Goal: Information Seeking & Learning: Learn about a topic

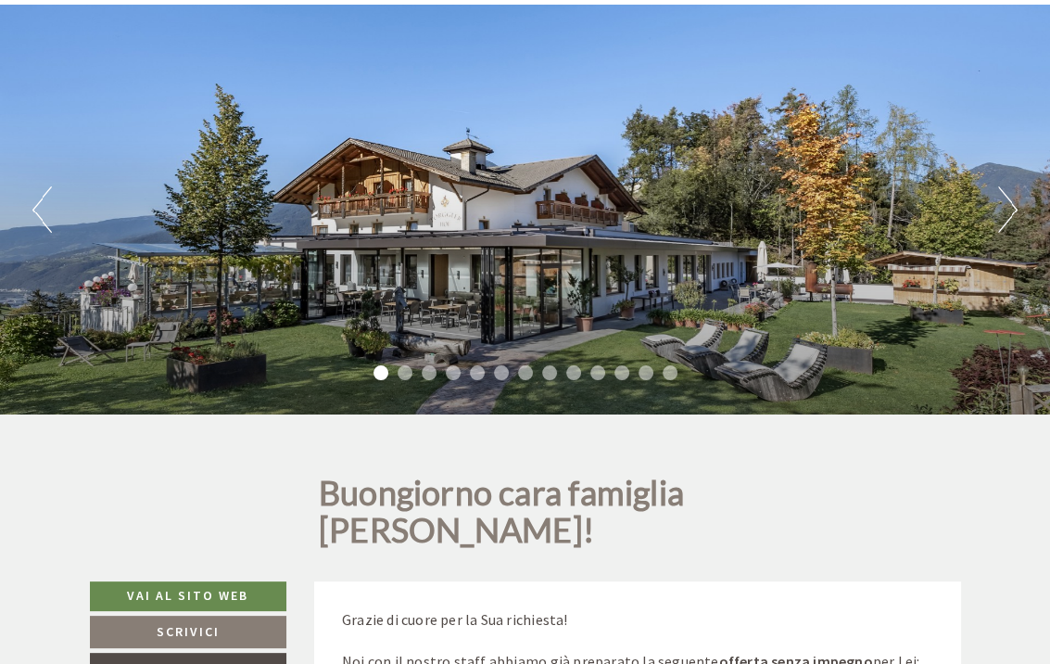
scroll to position [93, 0]
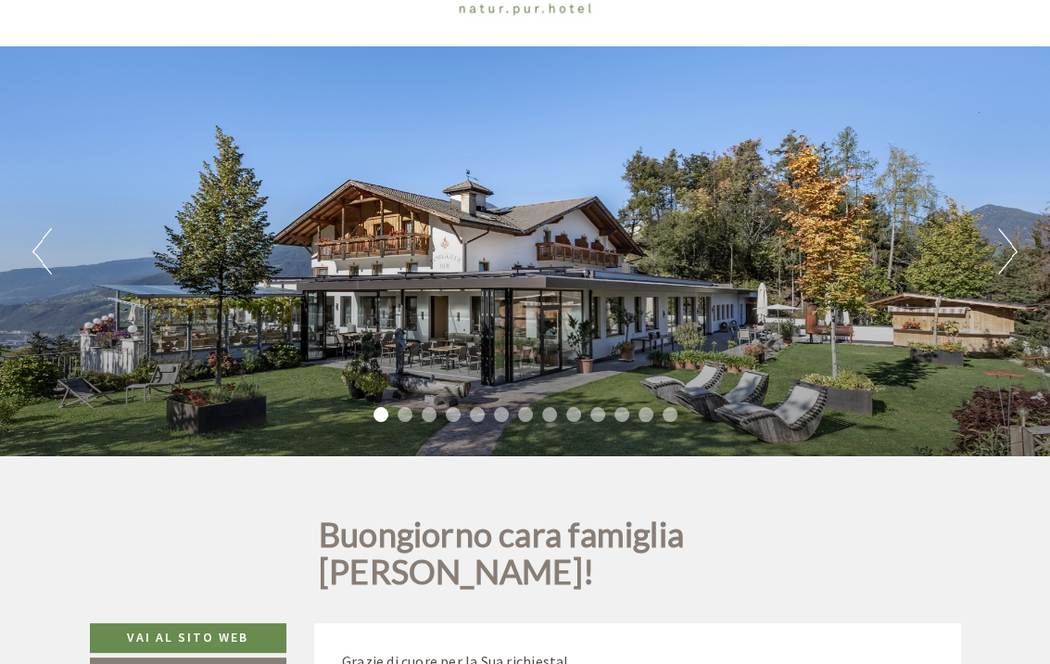
click at [1005, 257] on button "Next" at bounding box center [1008, 251] width 19 height 46
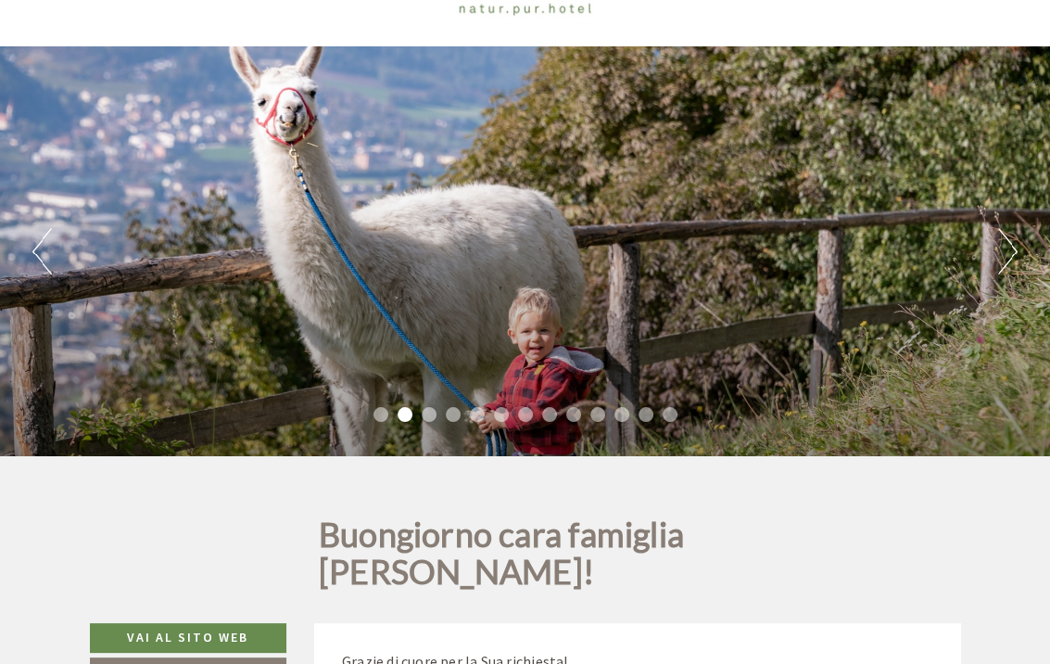
click at [1003, 258] on button "Next" at bounding box center [1008, 251] width 19 height 46
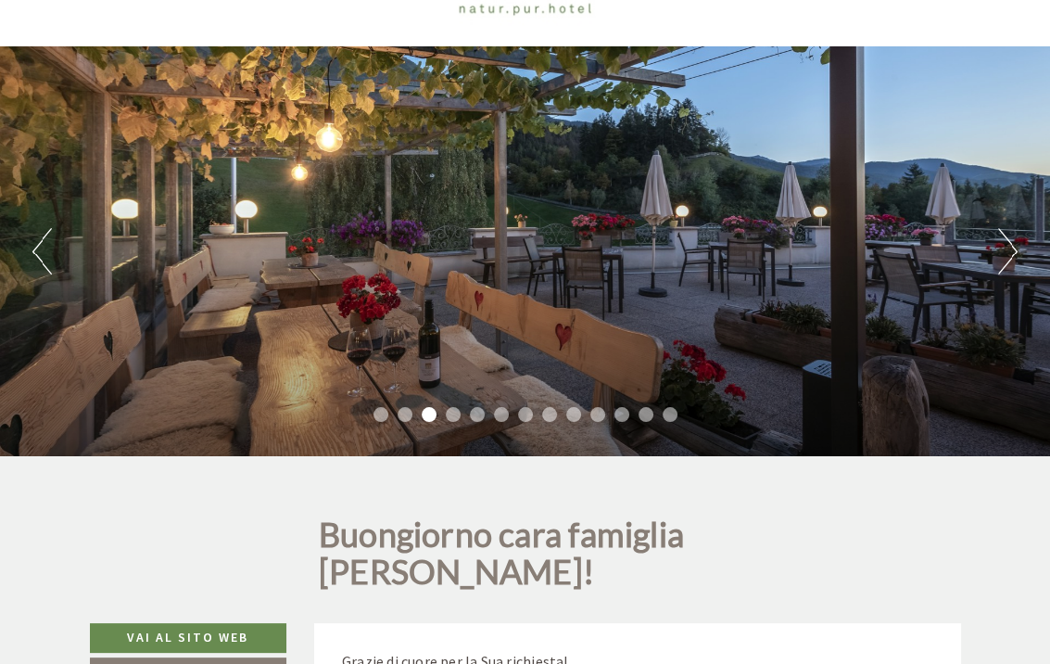
click at [1003, 258] on button "Next" at bounding box center [1008, 251] width 19 height 46
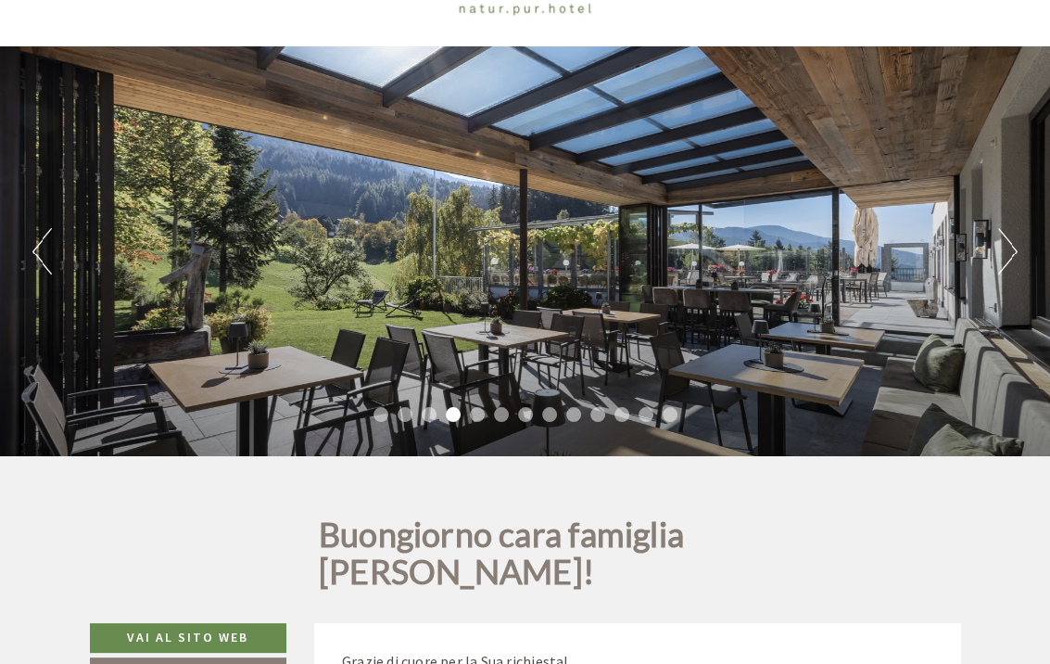
click at [1003, 258] on button "Next" at bounding box center [1008, 251] width 19 height 46
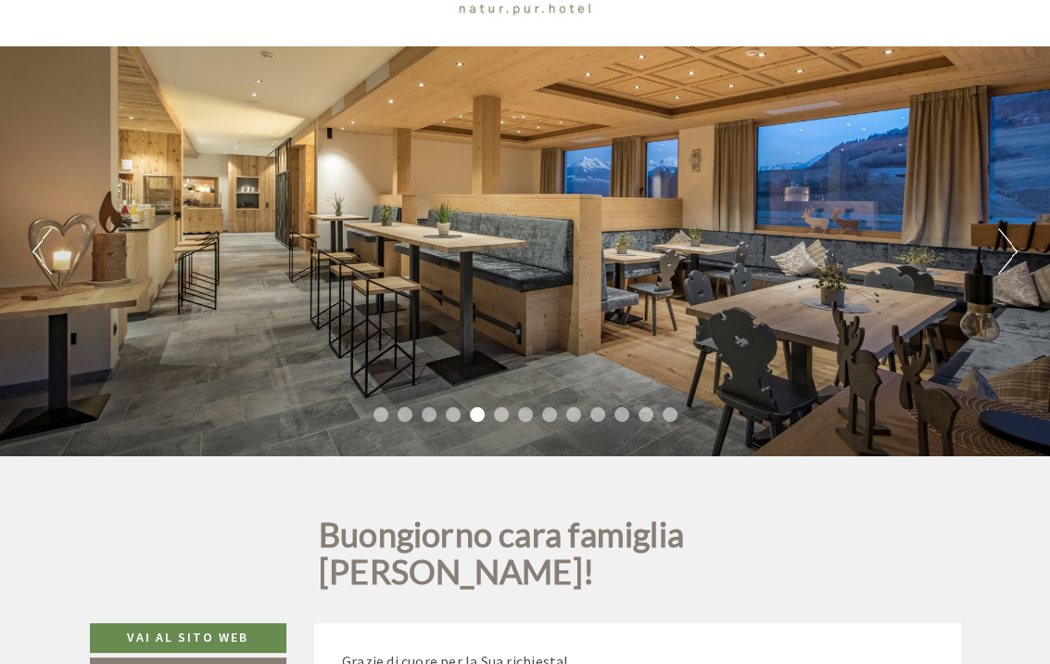
click at [1003, 258] on button "Next" at bounding box center [1008, 251] width 19 height 46
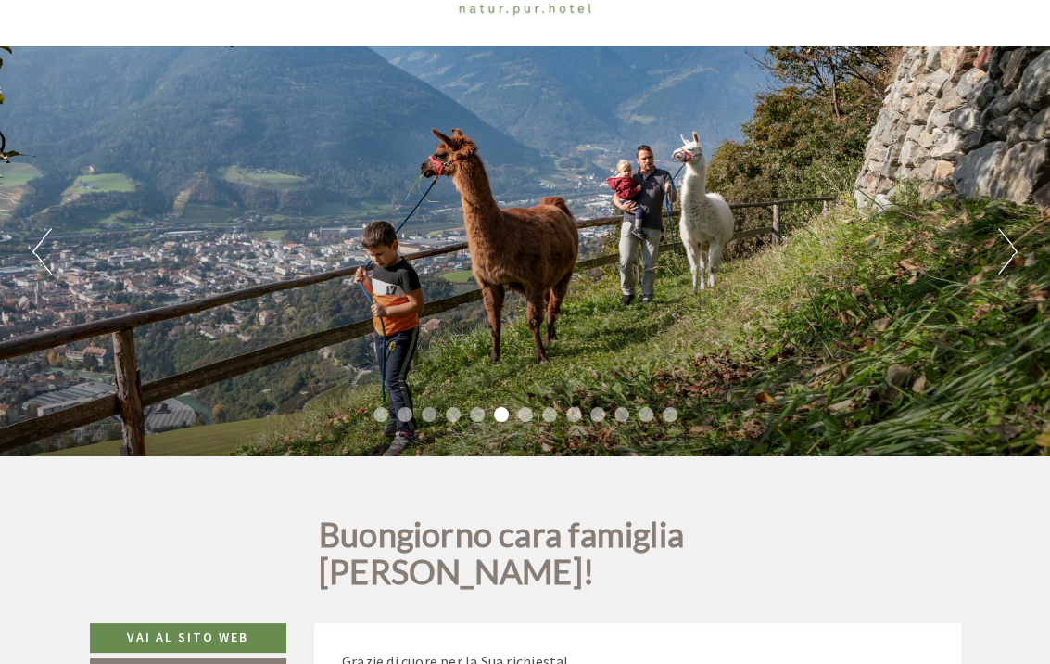
click at [1003, 258] on button "Next" at bounding box center [1008, 251] width 19 height 46
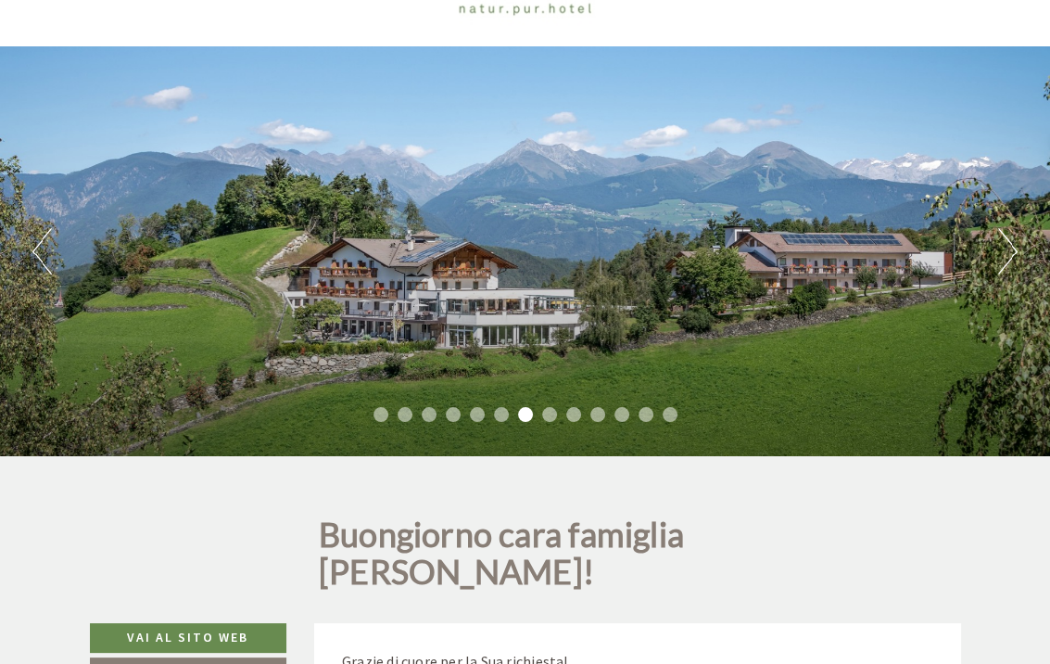
click at [1003, 258] on button "Next" at bounding box center [1008, 251] width 19 height 46
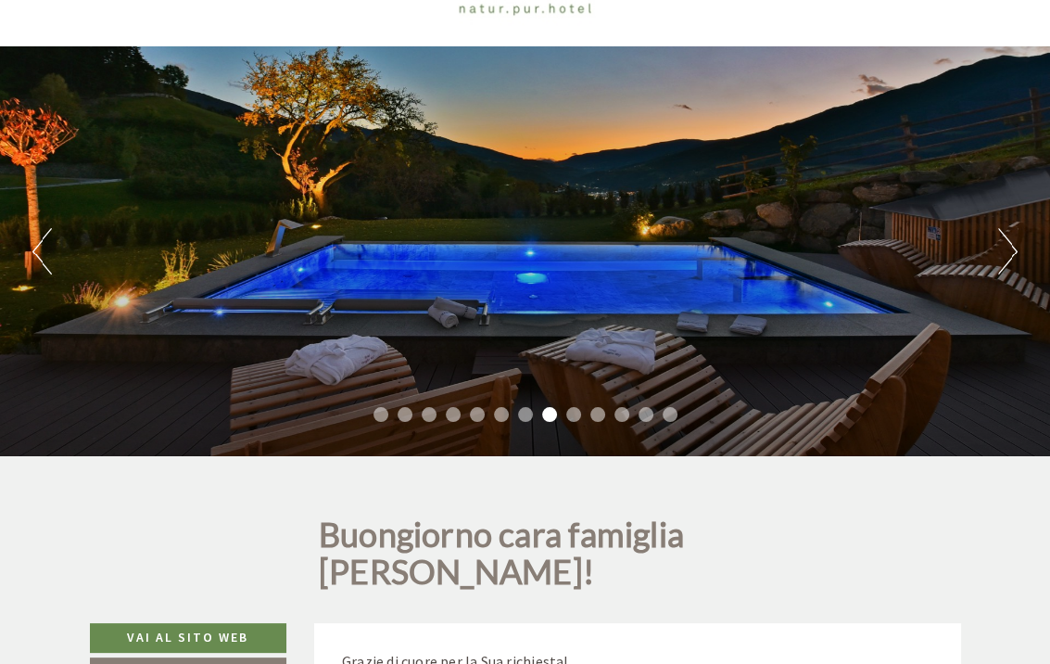
click at [1003, 258] on button "Next" at bounding box center [1008, 251] width 19 height 46
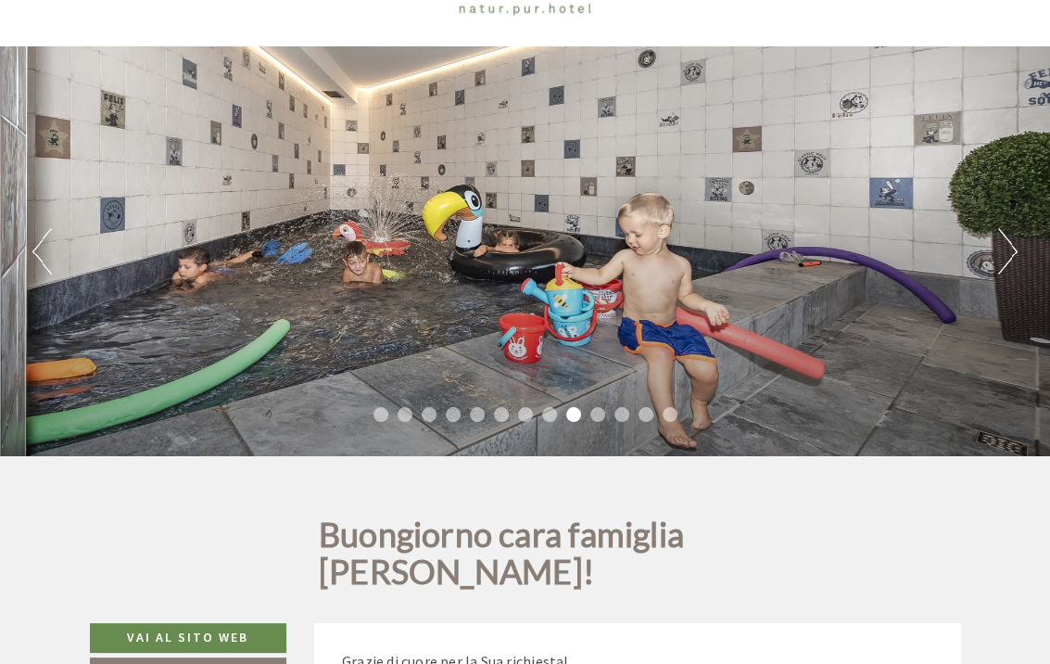
click at [1003, 258] on button "Next" at bounding box center [1008, 251] width 19 height 46
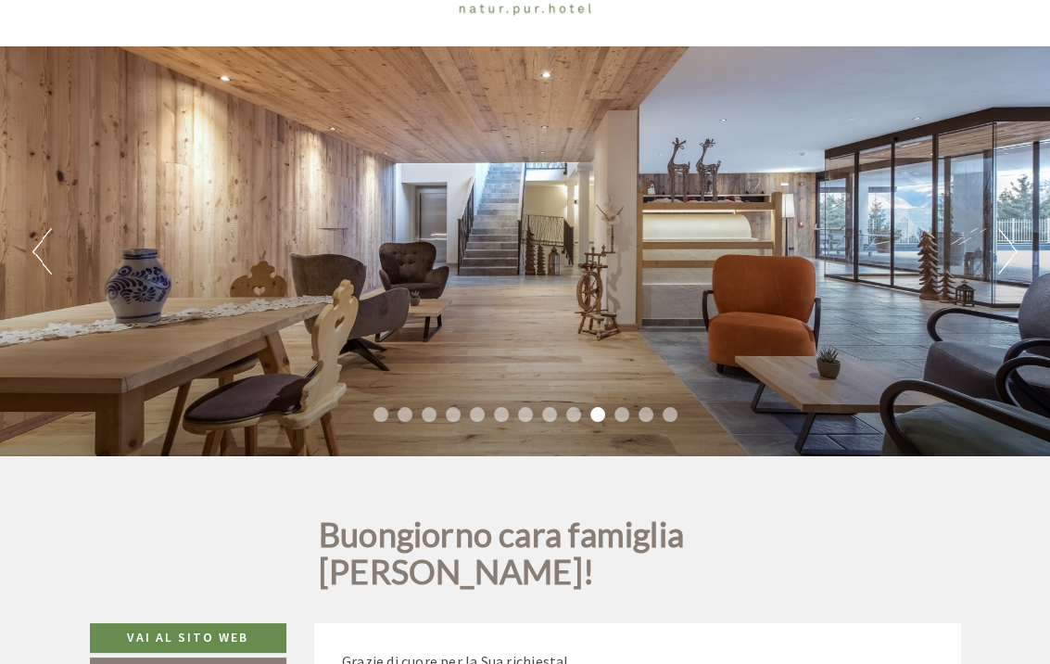
click at [1003, 258] on button "Next" at bounding box center [1008, 251] width 19 height 46
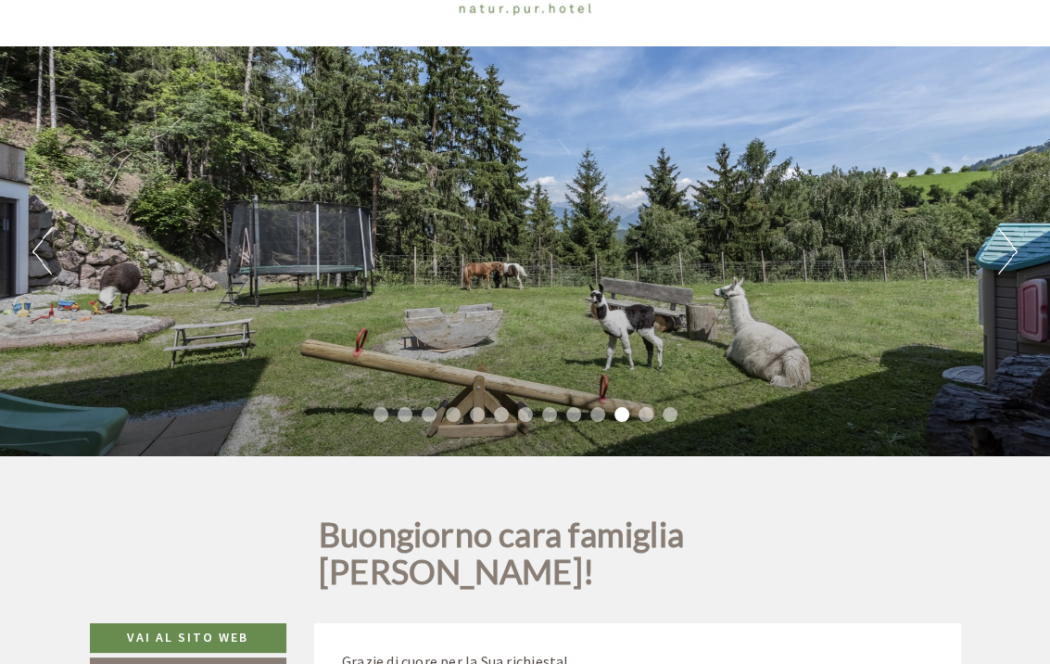
click at [1003, 258] on button "Next" at bounding box center [1008, 251] width 19 height 46
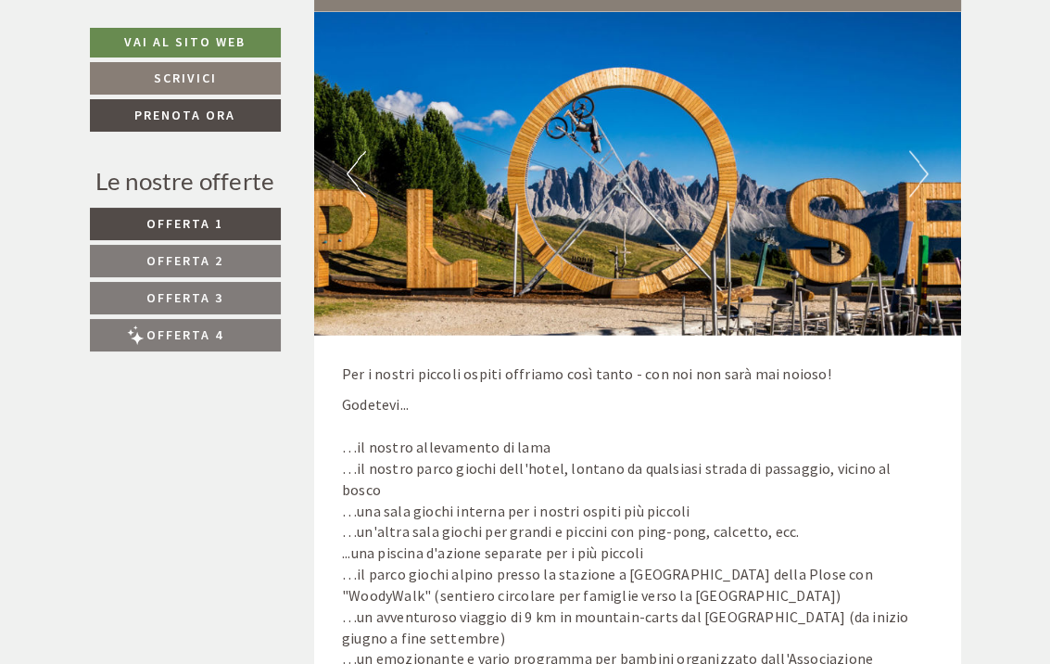
scroll to position [8344, 0]
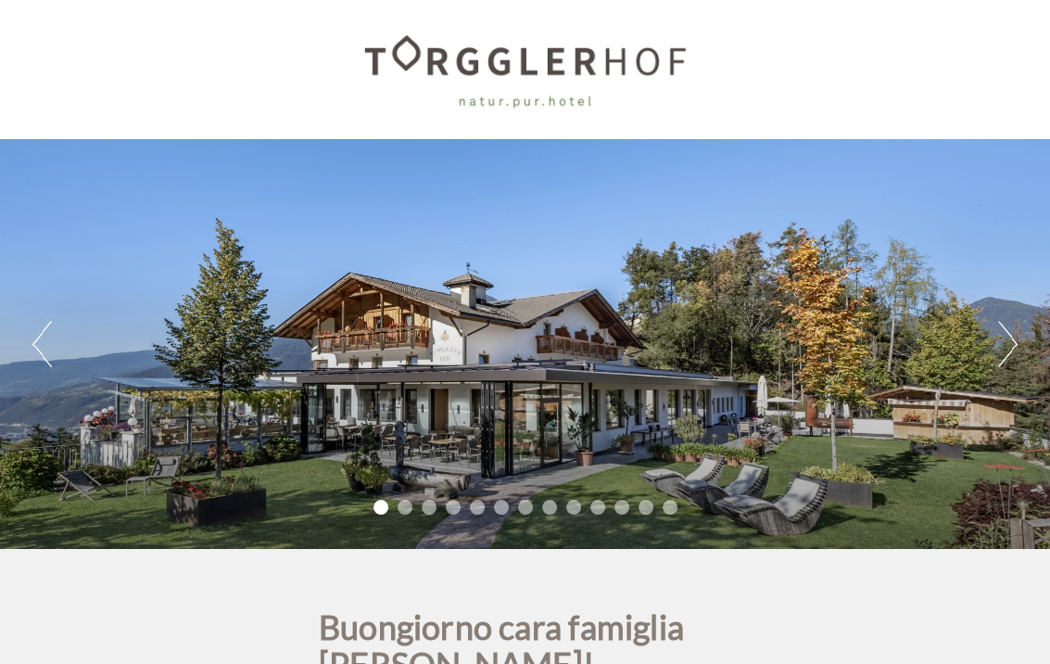
click at [1009, 340] on button "Next" at bounding box center [1008, 344] width 19 height 46
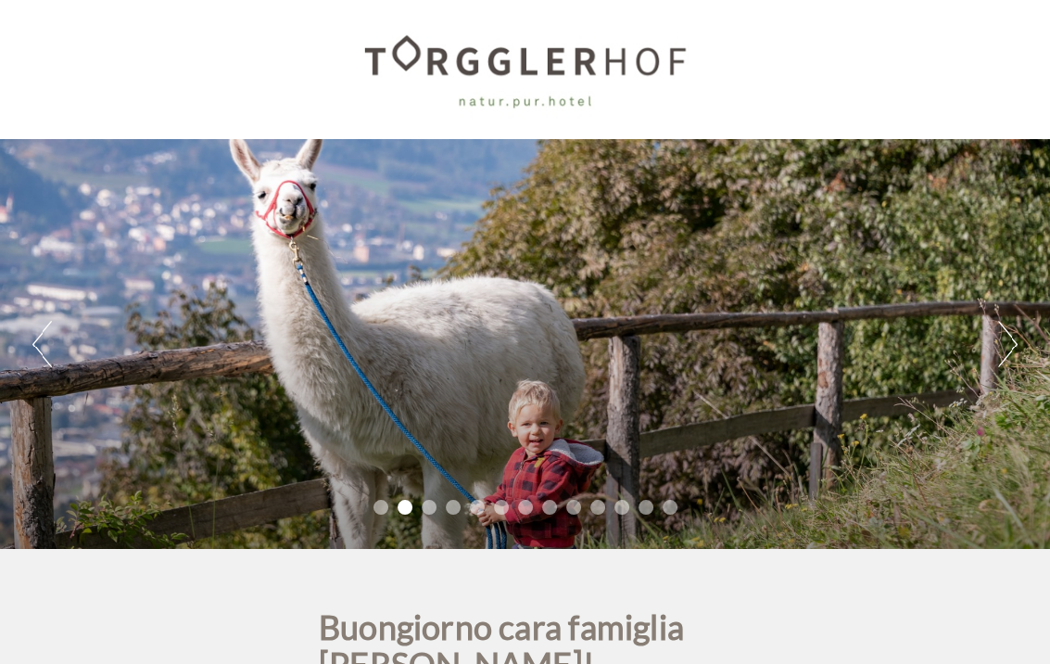
click at [1009, 340] on button "Next" at bounding box center [1008, 344] width 19 height 46
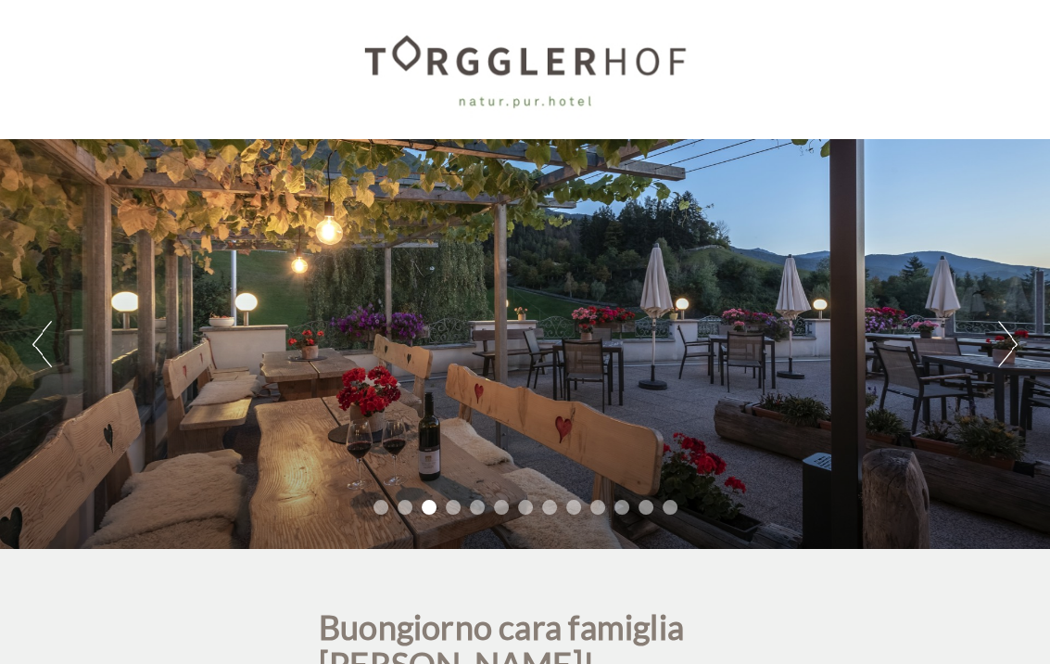
click at [1010, 340] on button "Next" at bounding box center [1008, 344] width 19 height 46
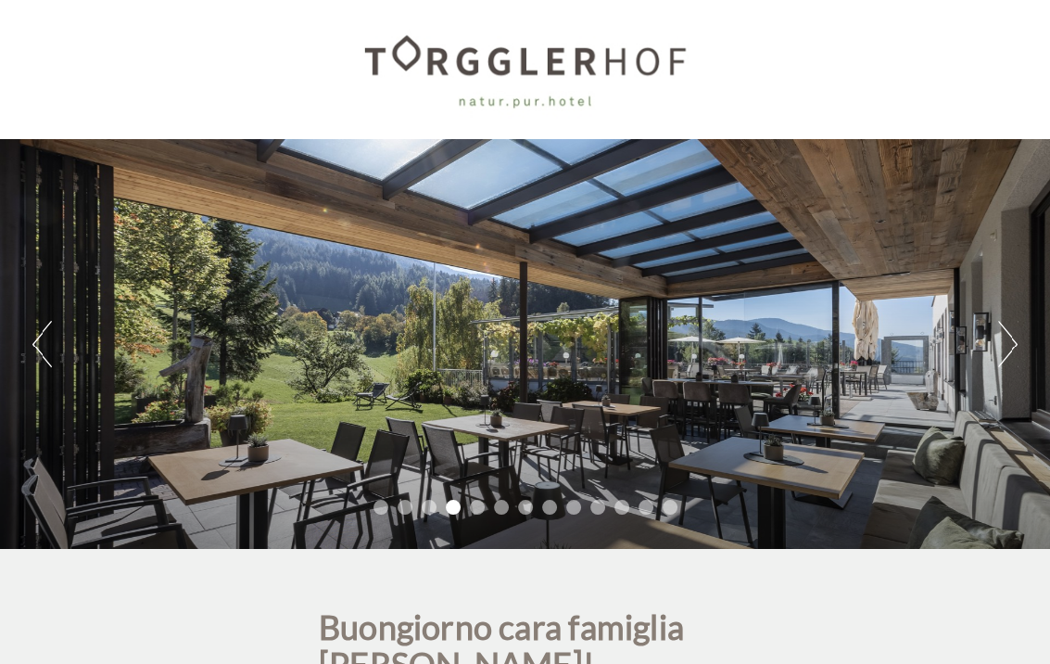
click at [1010, 340] on button "Next" at bounding box center [1008, 344] width 19 height 46
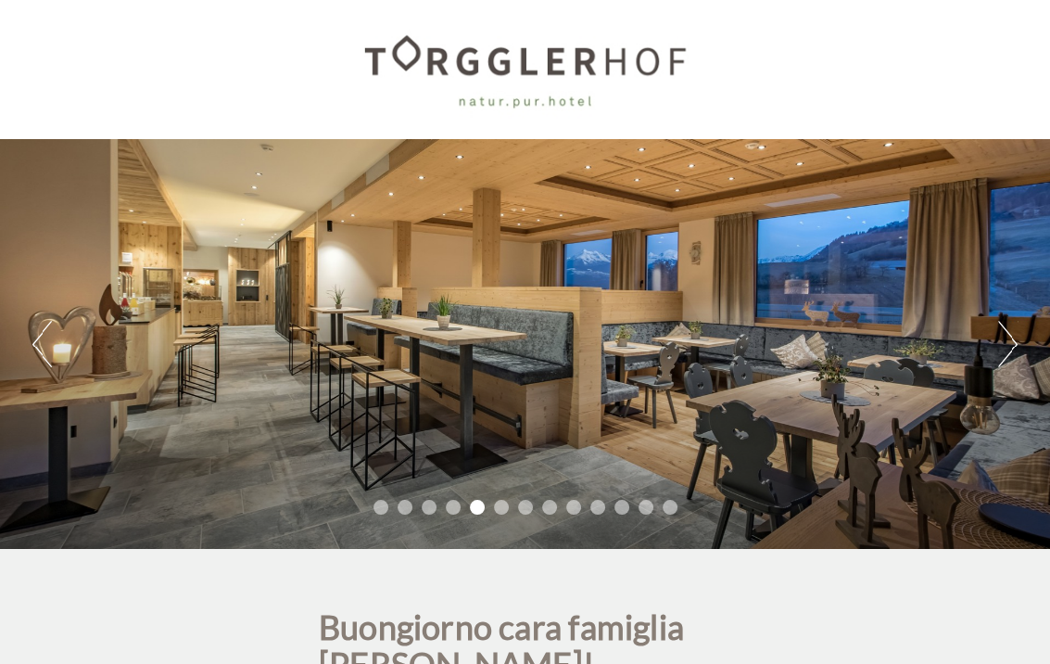
click at [1011, 340] on button "Next" at bounding box center [1008, 344] width 19 height 46
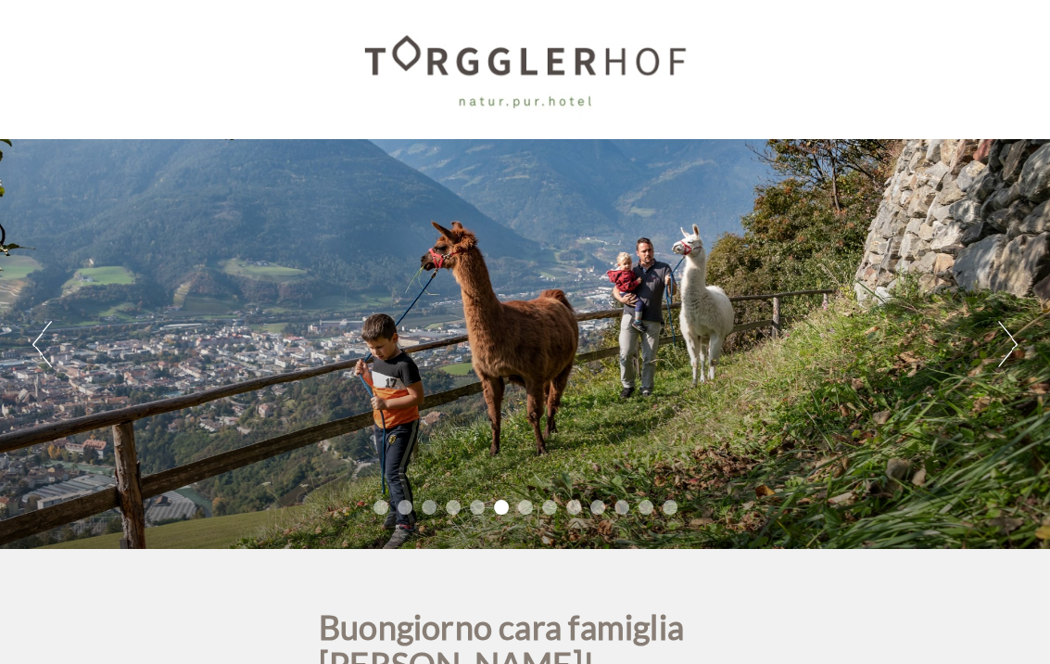
click at [1012, 340] on button "Next" at bounding box center [1008, 344] width 19 height 46
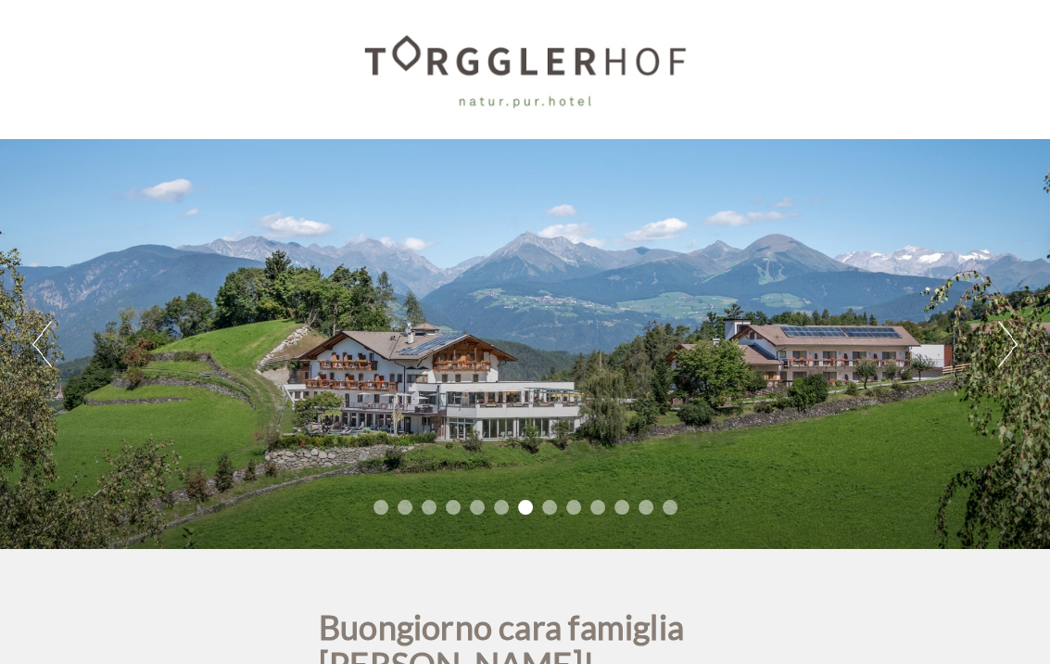
click at [1012, 340] on button "Next" at bounding box center [1008, 344] width 19 height 46
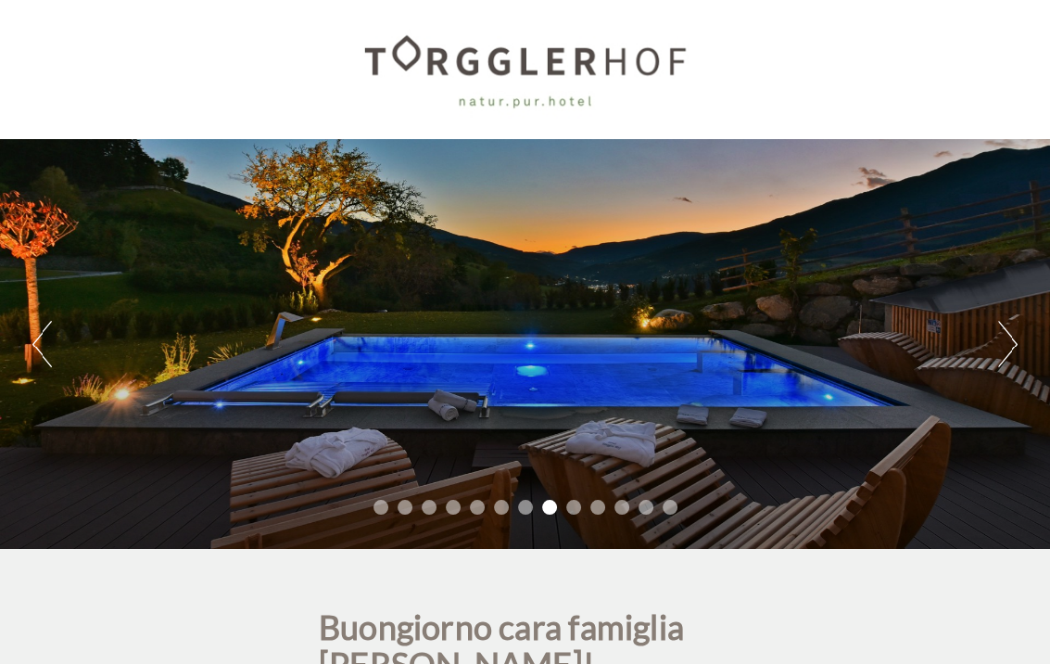
click at [1012, 340] on button "Next" at bounding box center [1008, 344] width 19 height 46
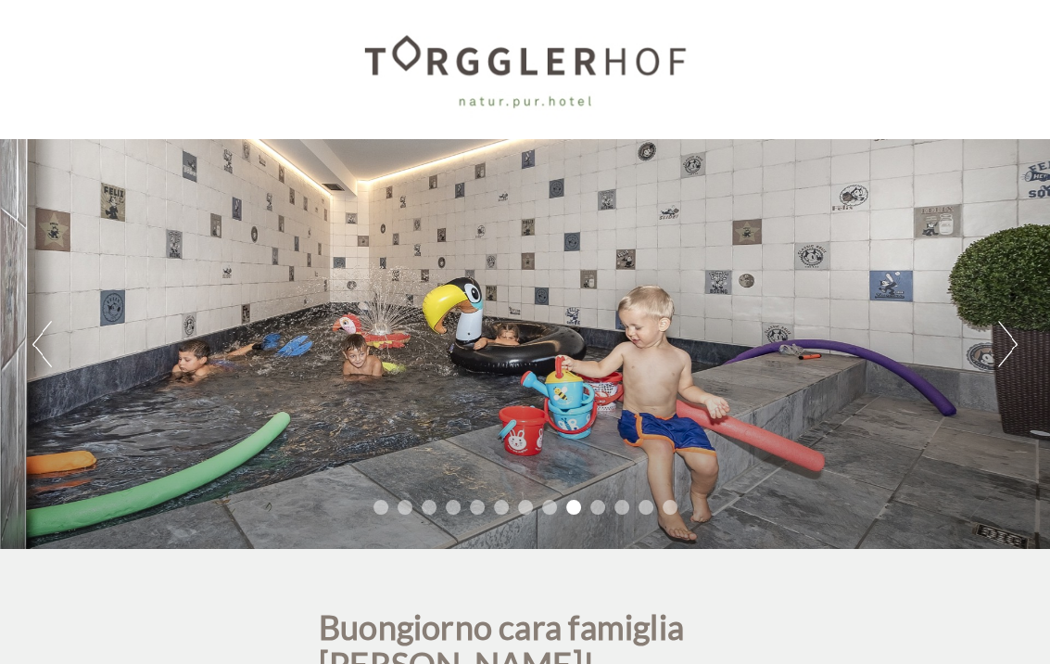
click at [1012, 340] on button "Next" at bounding box center [1008, 344] width 19 height 46
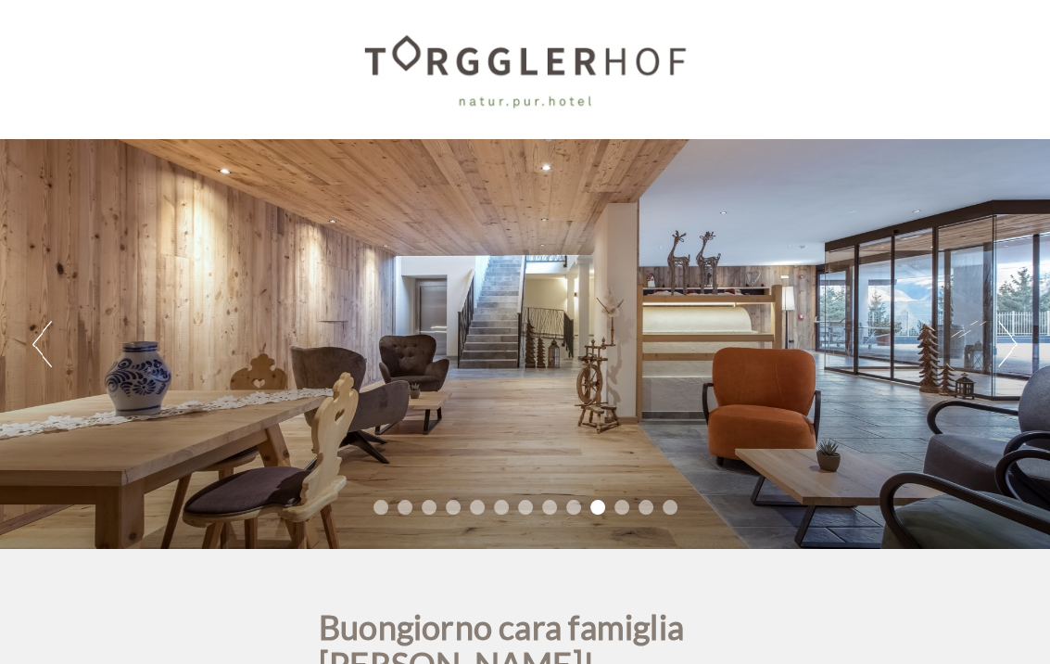
click at [1012, 340] on button "Next" at bounding box center [1008, 344] width 19 height 46
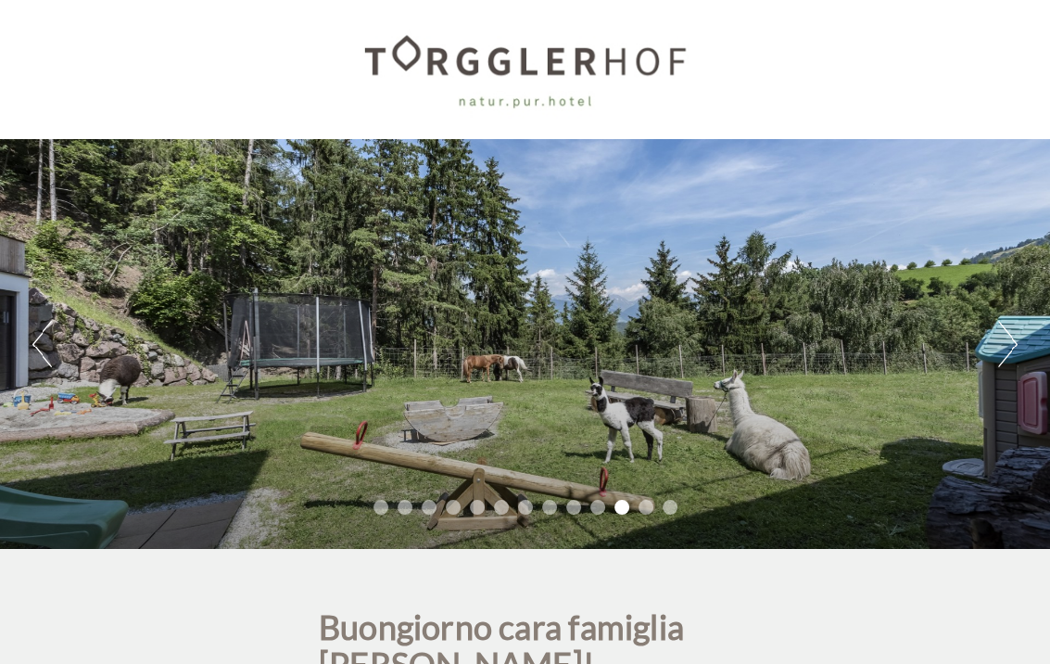
click at [1012, 340] on button "Next" at bounding box center [1008, 344] width 19 height 46
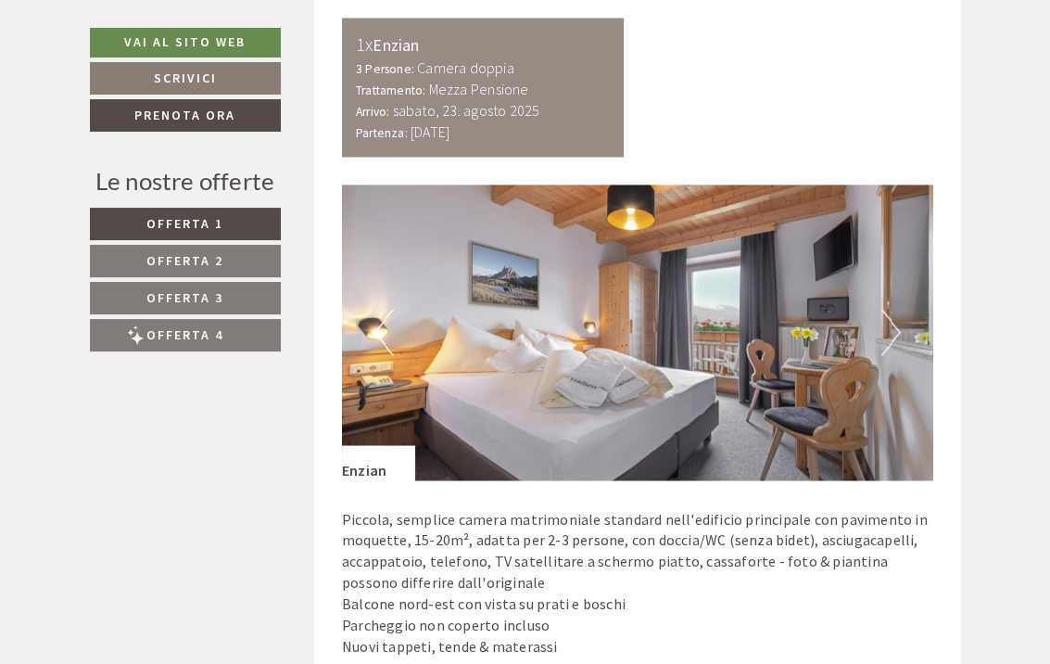
scroll to position [2411, 0]
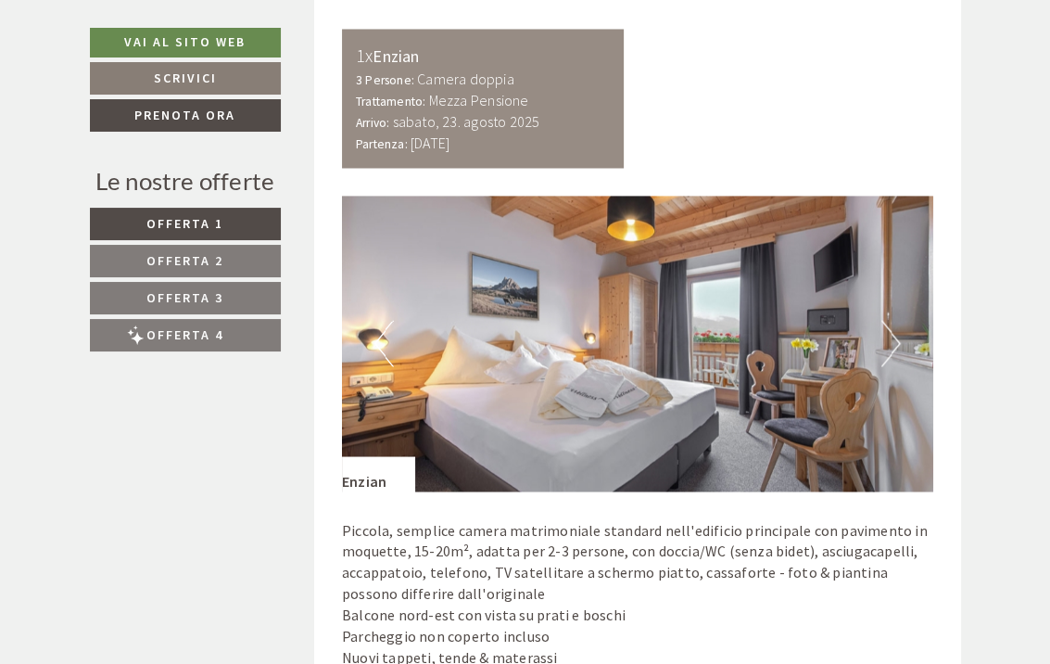
click at [884, 320] on button "Next" at bounding box center [891, 343] width 19 height 46
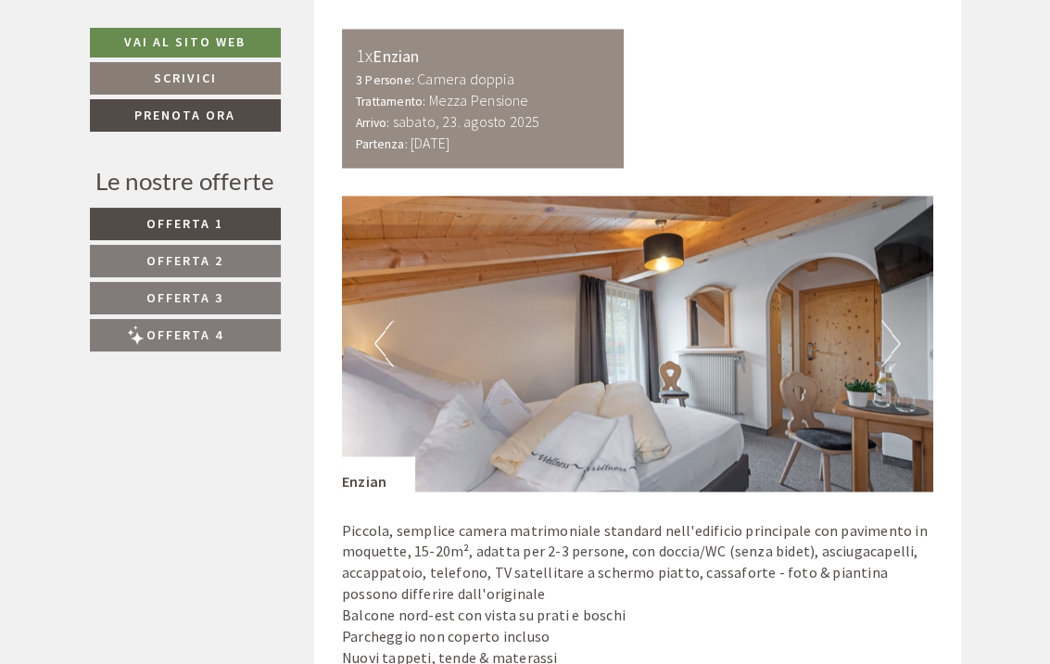
click at [882, 320] on button "Next" at bounding box center [891, 343] width 19 height 46
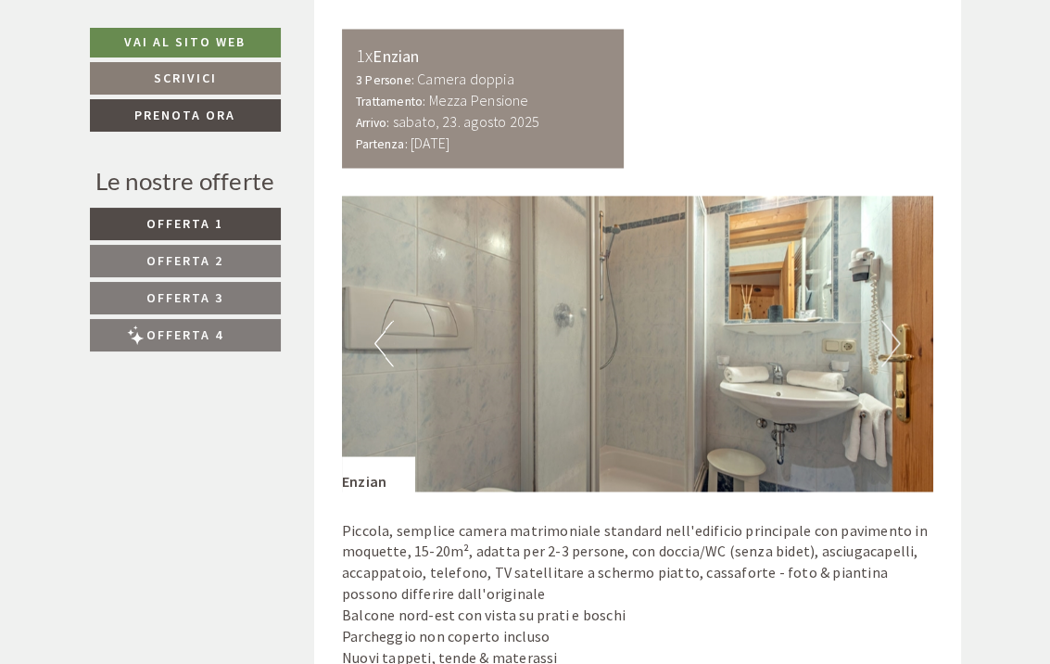
click at [882, 320] on button "Next" at bounding box center [891, 343] width 19 height 46
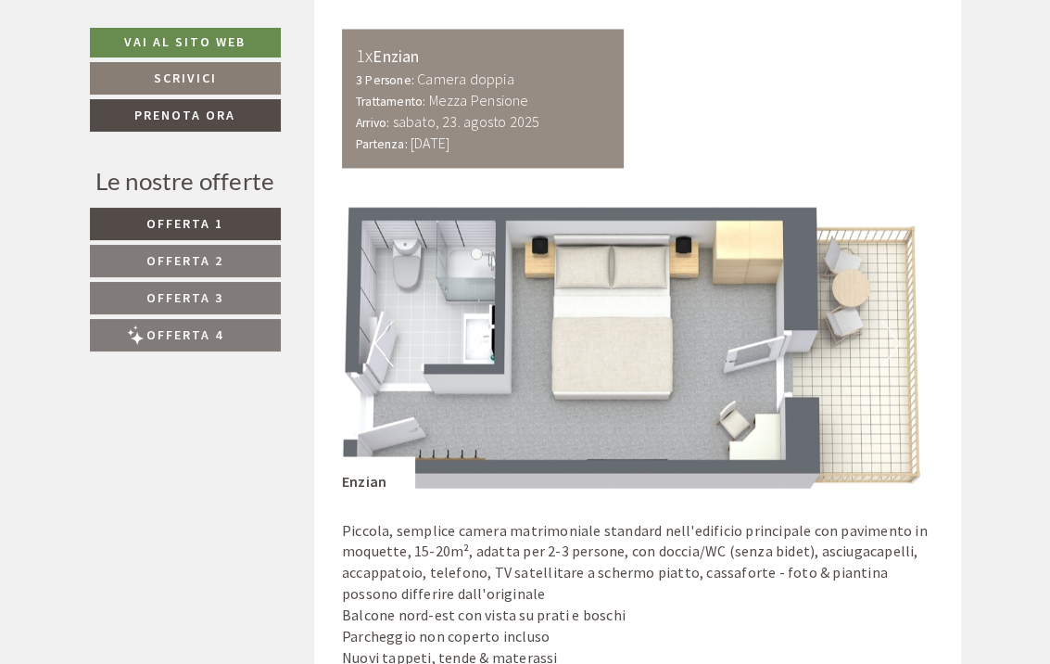
click at [882, 320] on button "Next" at bounding box center [891, 343] width 19 height 46
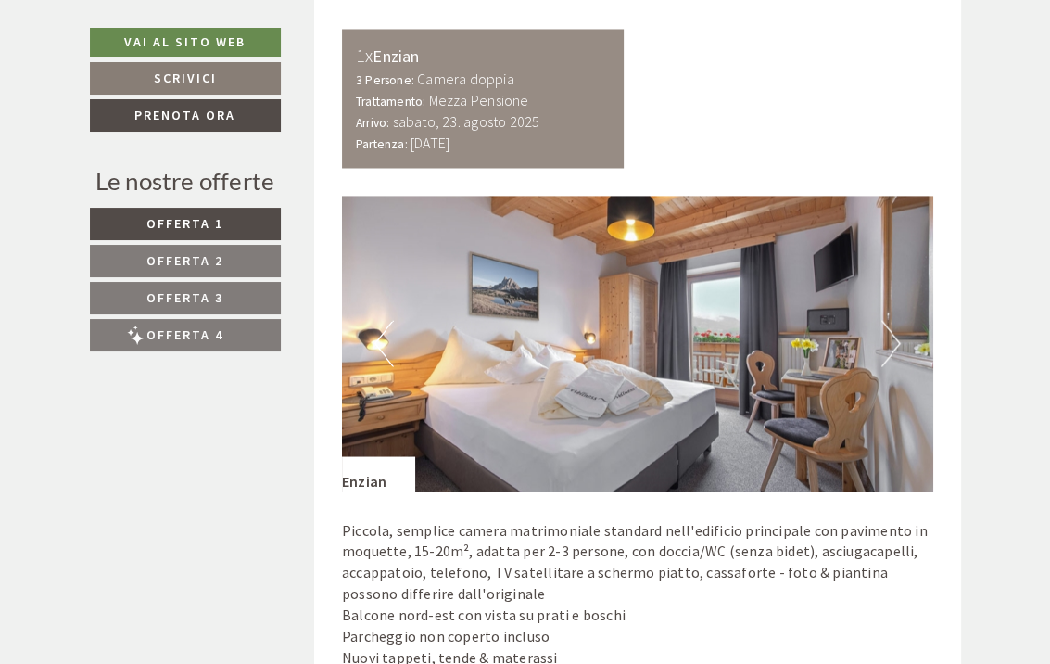
click at [882, 320] on button "Next" at bounding box center [891, 343] width 19 height 46
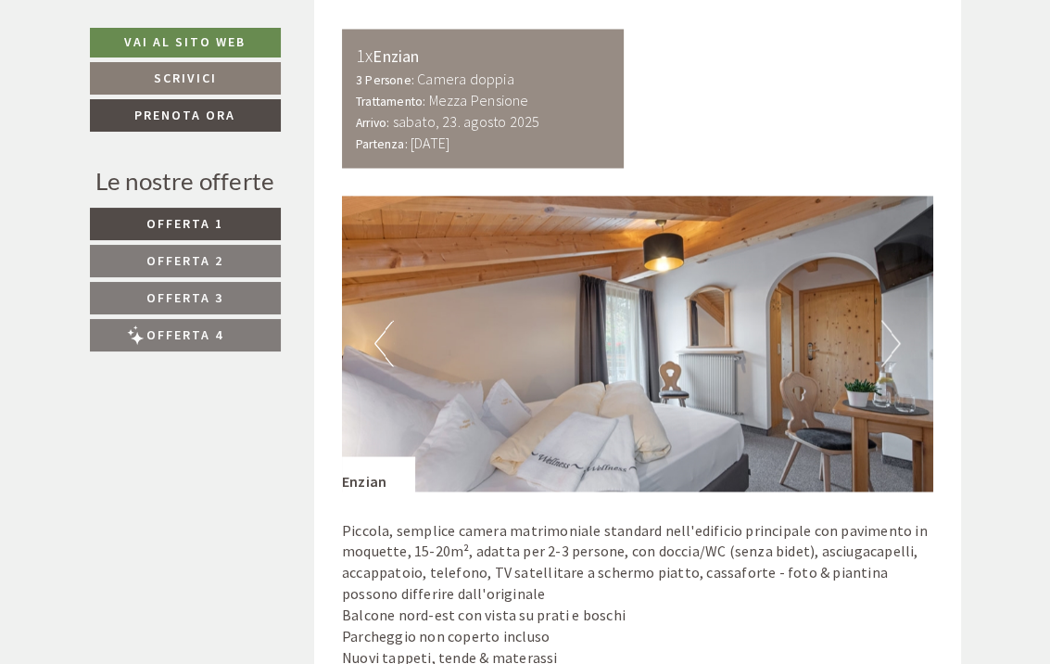
click at [884, 320] on button "Next" at bounding box center [891, 343] width 19 height 46
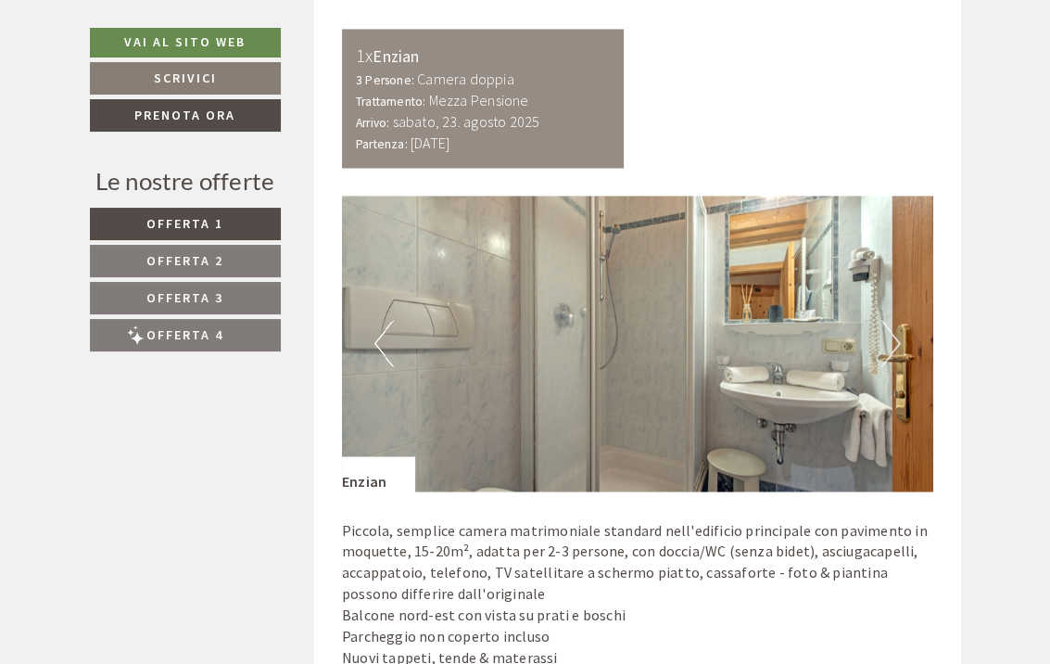
click at [882, 320] on button "Next" at bounding box center [891, 343] width 19 height 46
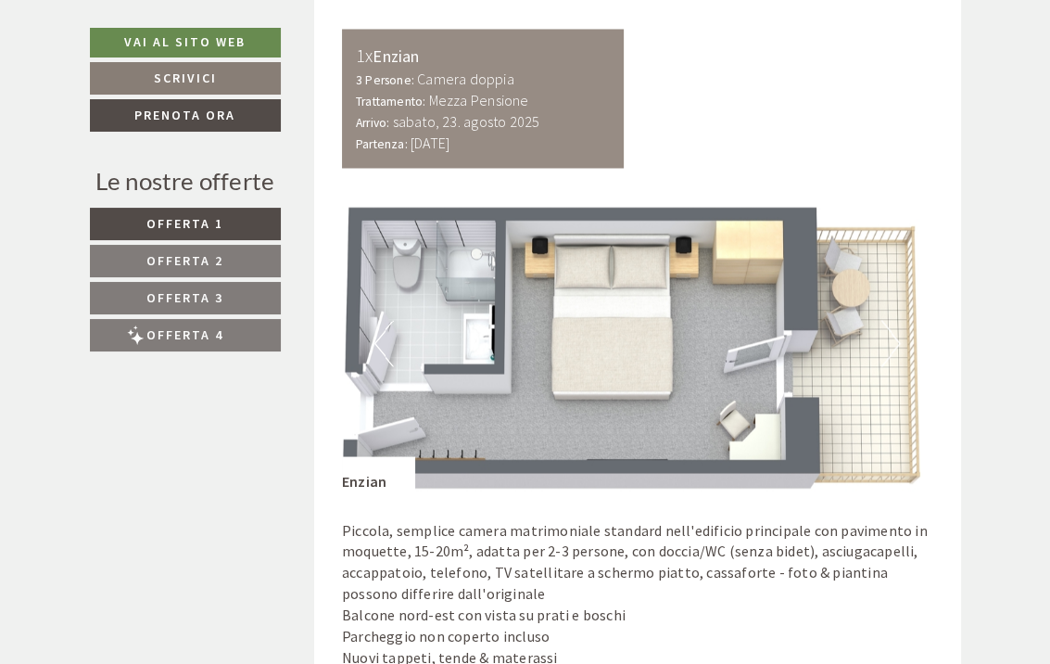
click at [882, 320] on button "Next" at bounding box center [891, 343] width 19 height 46
click at [886, 320] on button "Next" at bounding box center [891, 343] width 19 height 46
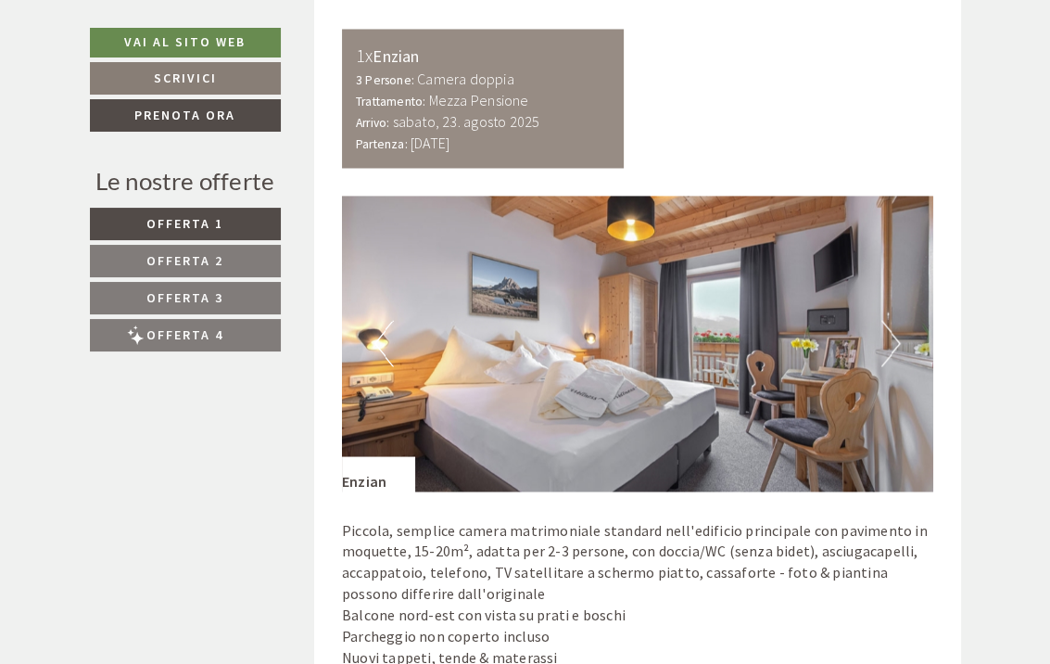
click at [886, 320] on button "Next" at bounding box center [891, 343] width 19 height 46
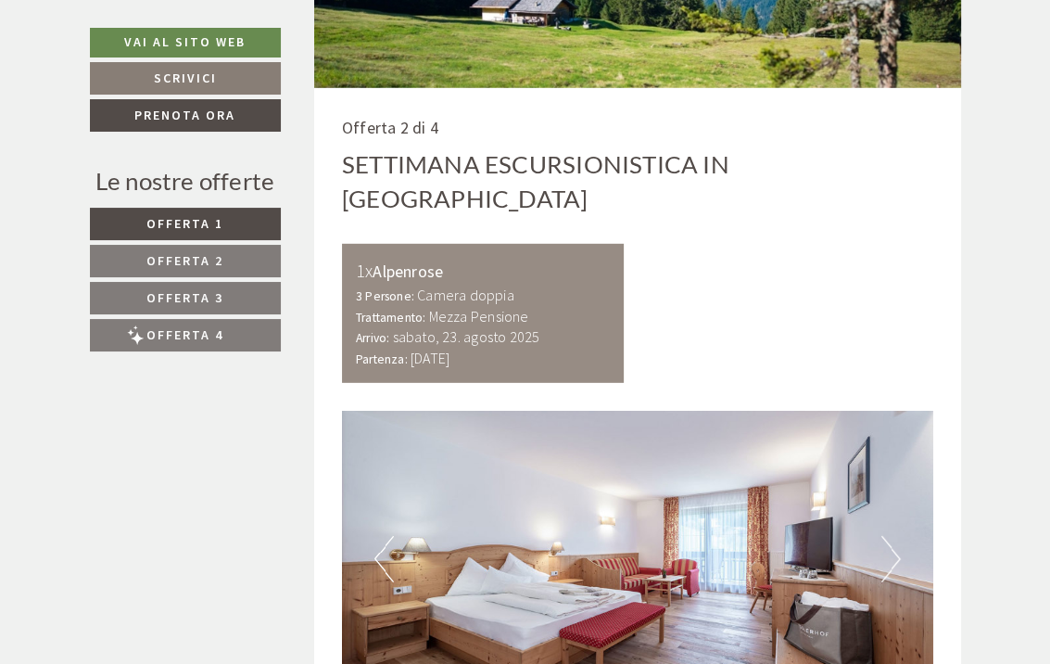
scroll to position [3987, 0]
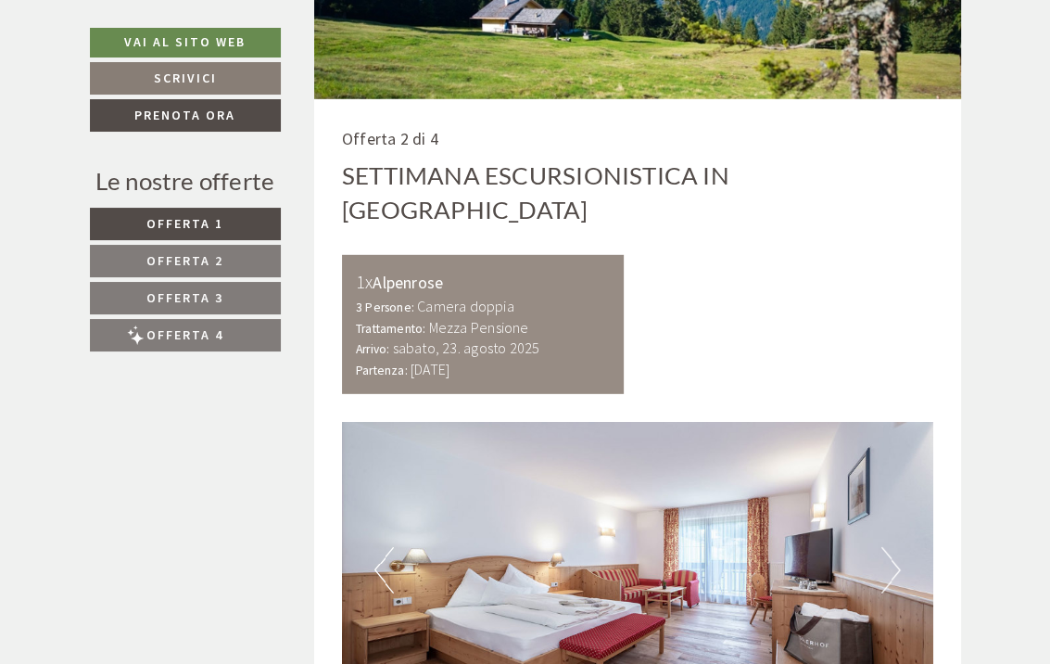
click at [890, 547] on button "Next" at bounding box center [891, 570] width 19 height 46
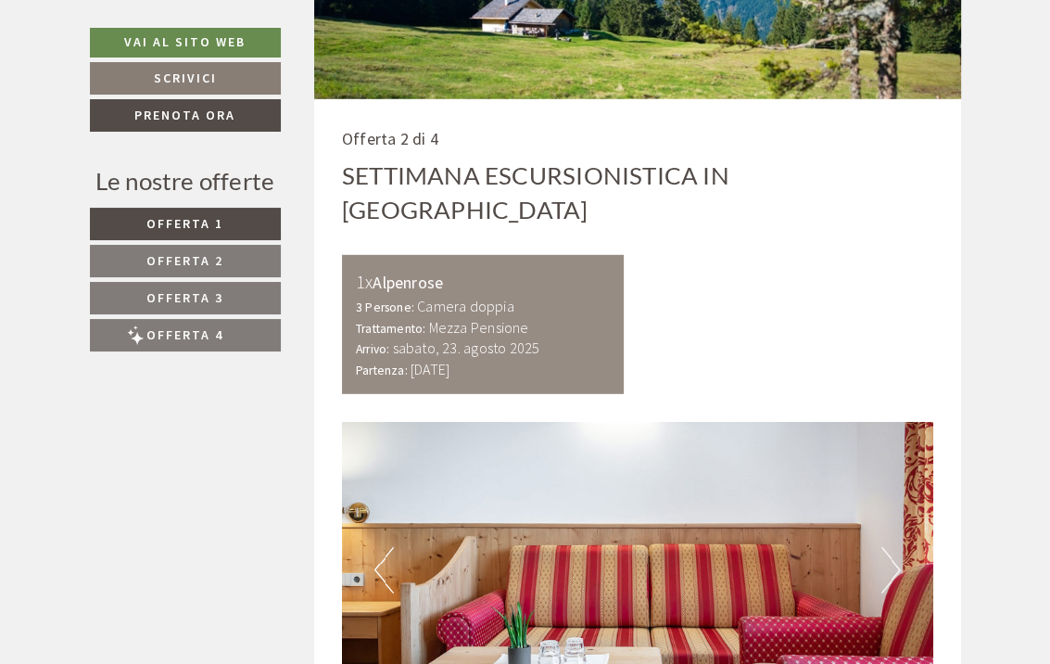
click at [890, 547] on button "Next" at bounding box center [891, 570] width 19 height 46
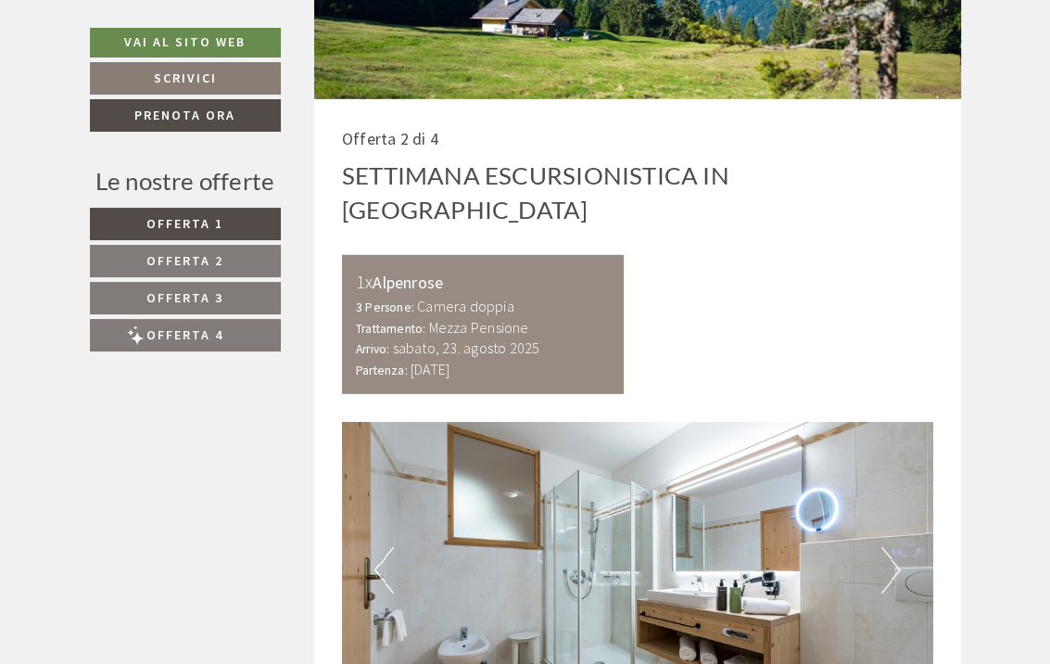
click at [890, 547] on button "Next" at bounding box center [891, 570] width 19 height 46
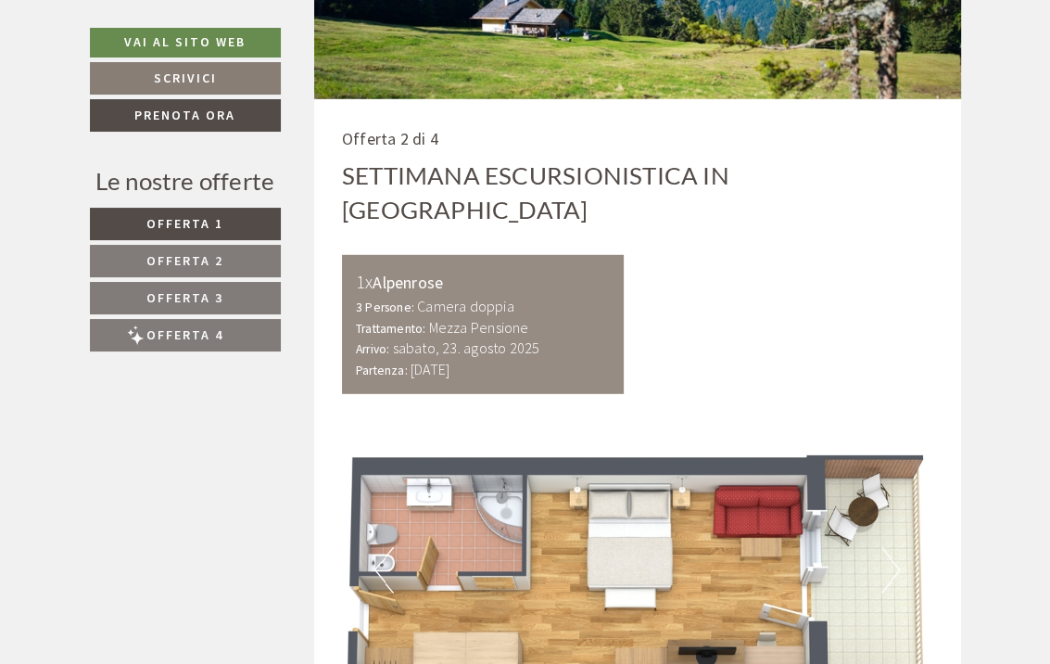
click at [890, 547] on button "Next" at bounding box center [891, 570] width 19 height 46
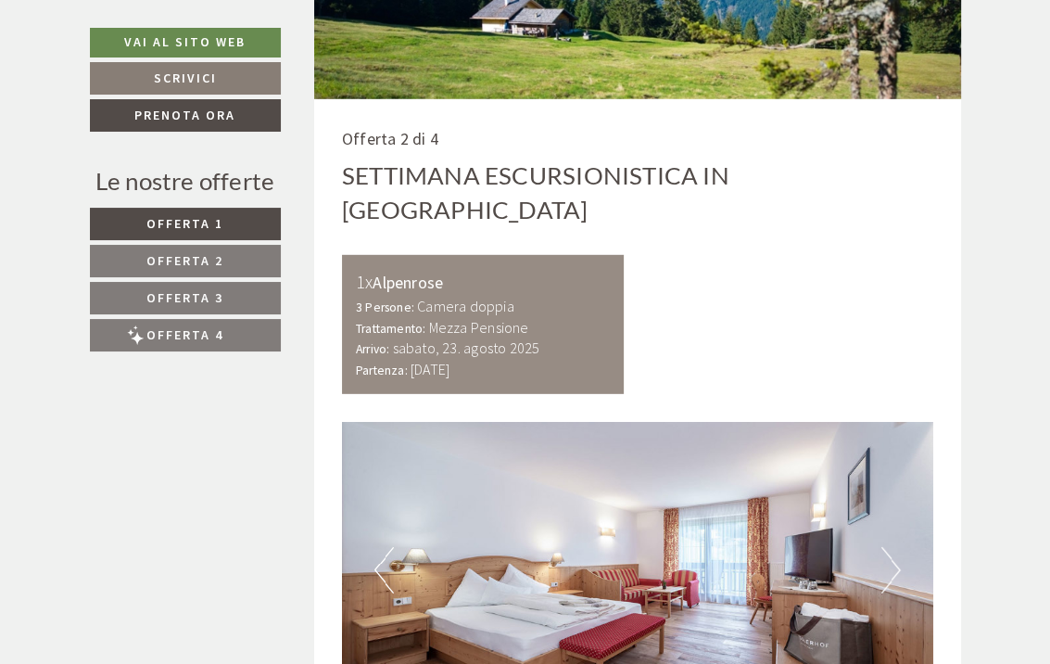
click at [373, 422] on img at bounding box center [638, 570] width 592 height 296
click at [375, 547] on button "Previous" at bounding box center [384, 570] width 19 height 46
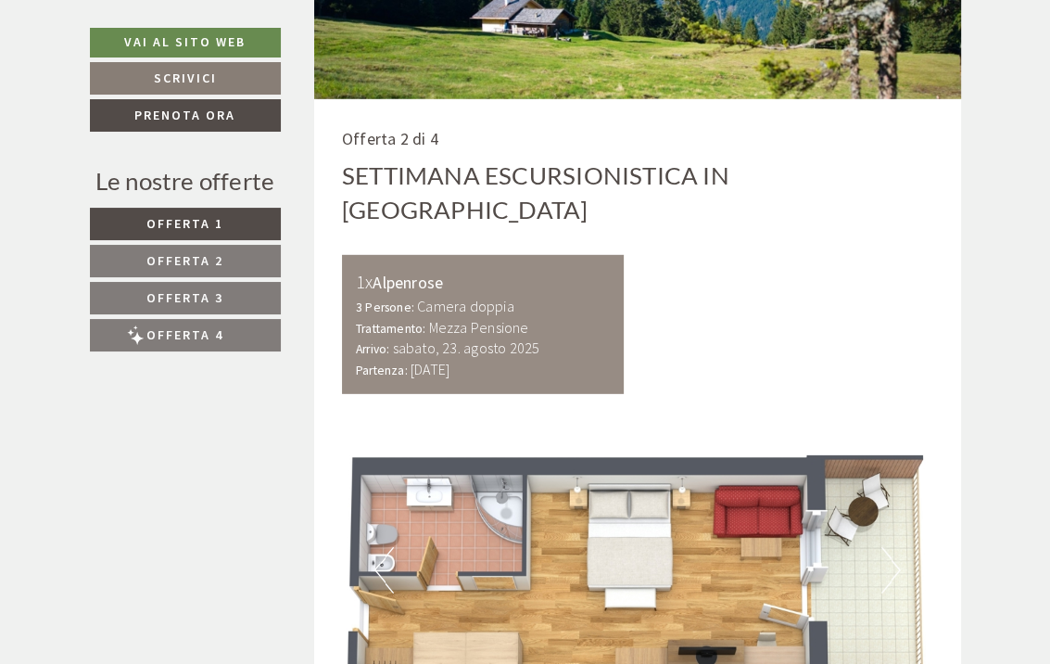
drag, startPoint x: 872, startPoint y: 401, endPoint x: 890, endPoint y: 404, distance: 17.8
click at [883, 422] on div "Previous Next" at bounding box center [638, 570] width 592 height 296
click at [890, 547] on button "Next" at bounding box center [891, 570] width 19 height 46
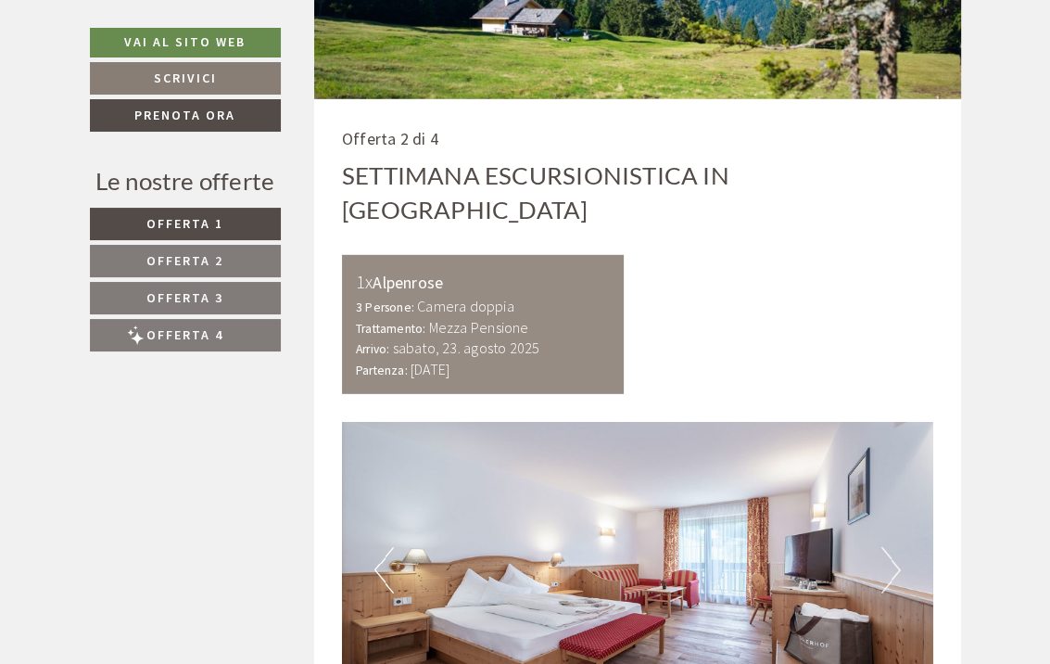
click at [890, 547] on button "Next" at bounding box center [891, 570] width 19 height 46
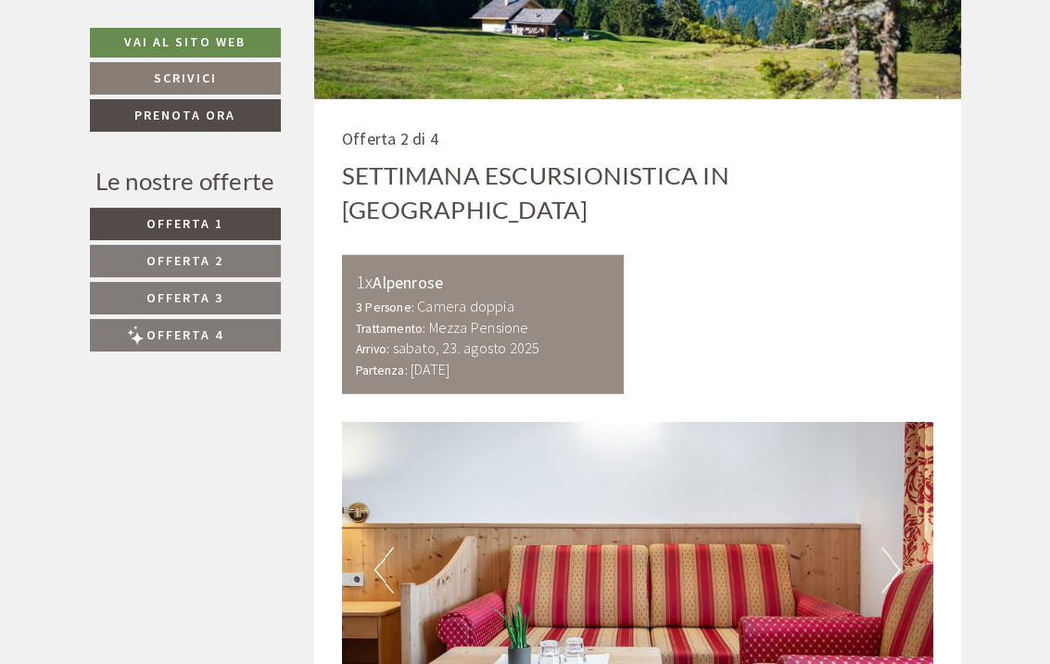
click at [890, 547] on button "Next" at bounding box center [891, 570] width 19 height 46
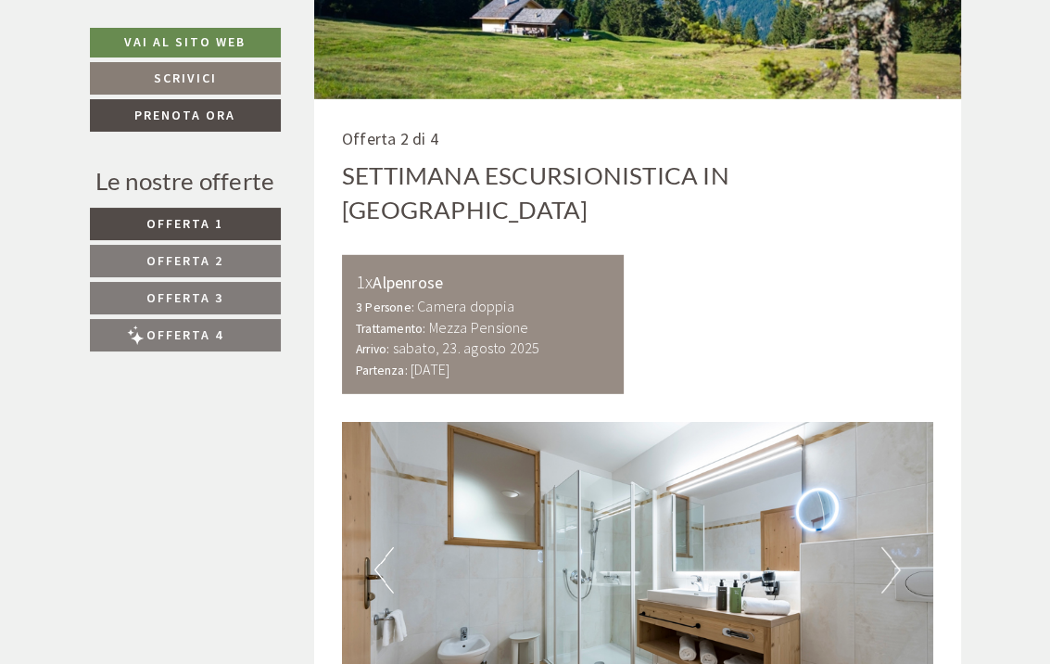
click at [890, 547] on button "Next" at bounding box center [891, 570] width 19 height 46
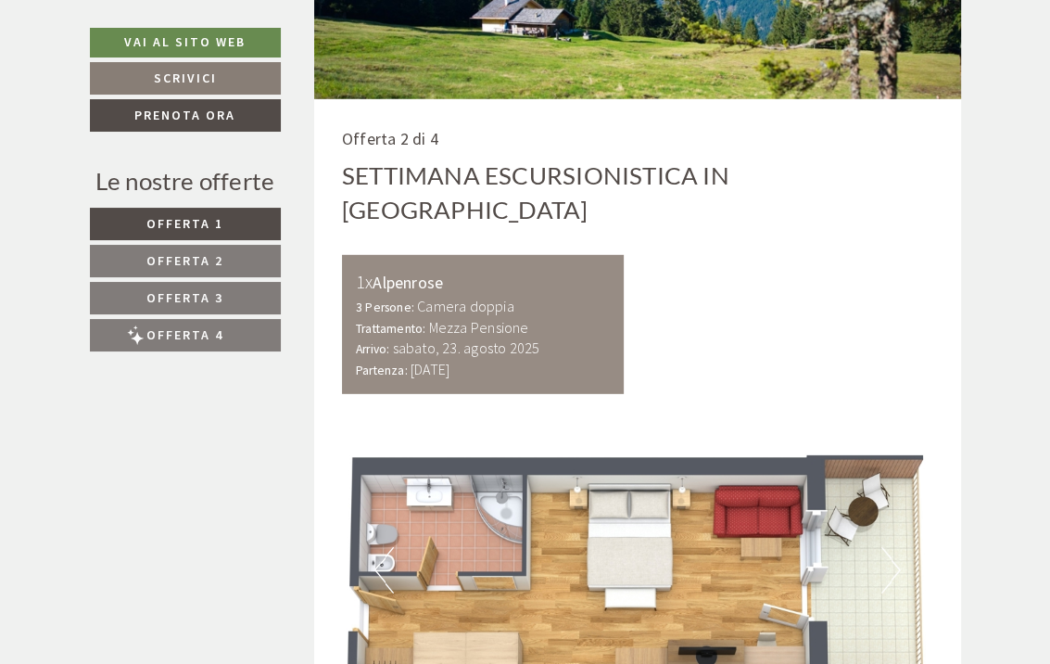
click at [392, 547] on button "Previous" at bounding box center [384, 570] width 19 height 46
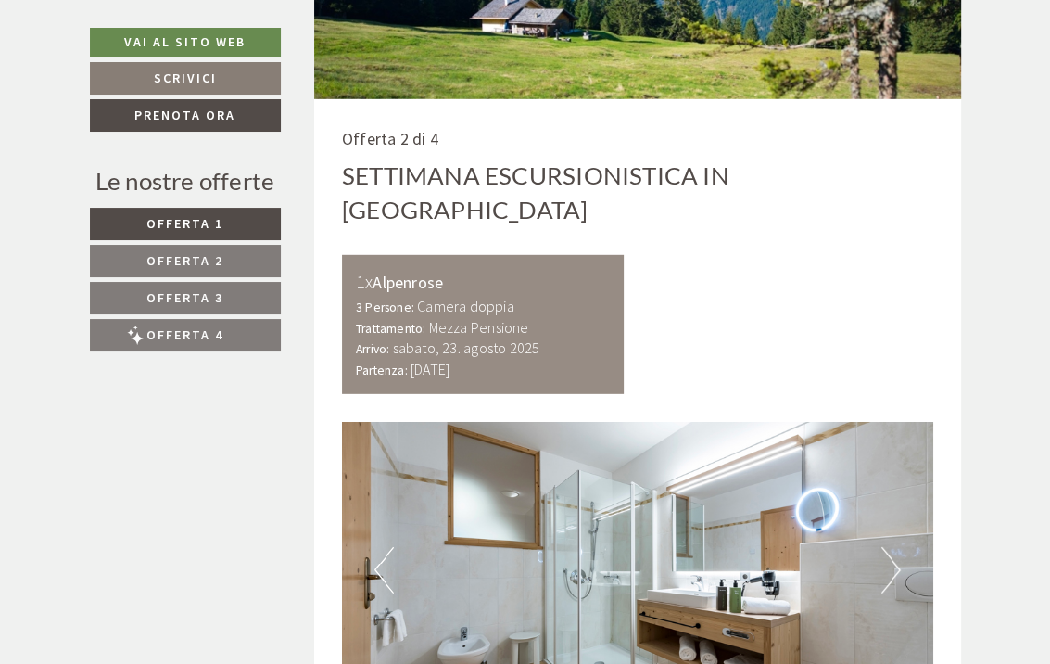
click at [893, 547] on button "Next" at bounding box center [891, 570] width 19 height 46
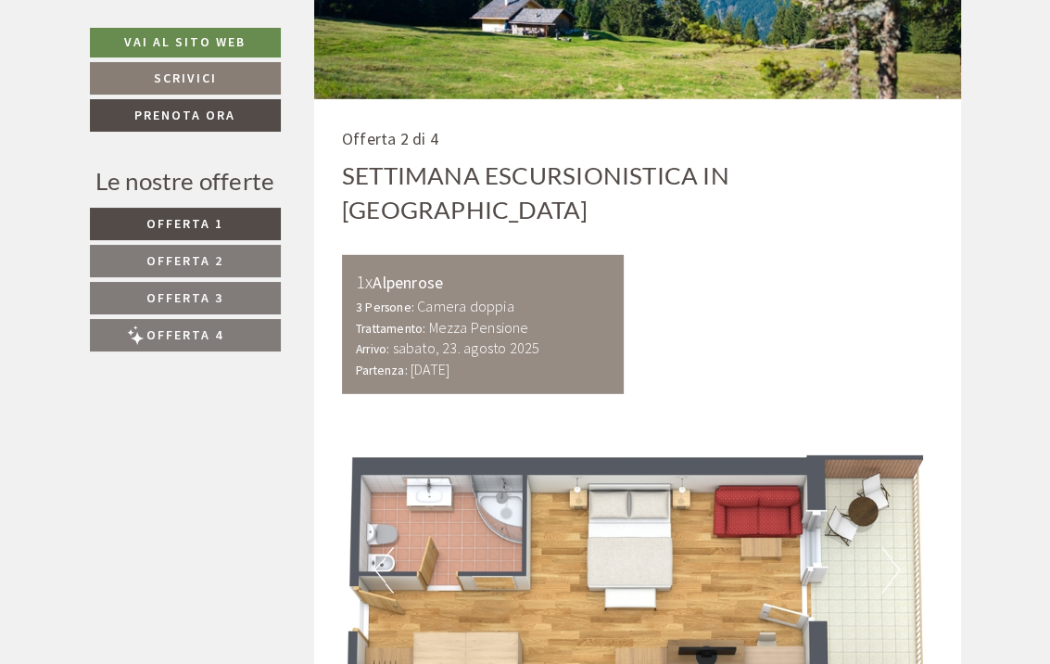
click at [893, 547] on button "Next" at bounding box center [891, 570] width 19 height 46
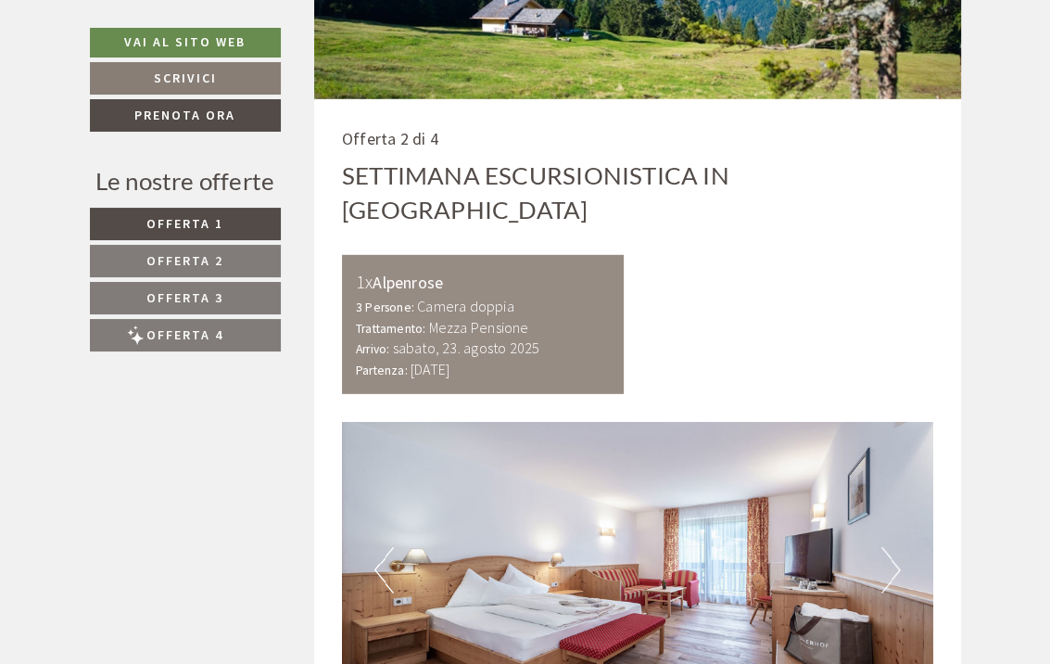
click at [893, 547] on button "Next" at bounding box center [891, 570] width 19 height 46
click at [890, 547] on button "Next" at bounding box center [891, 570] width 19 height 46
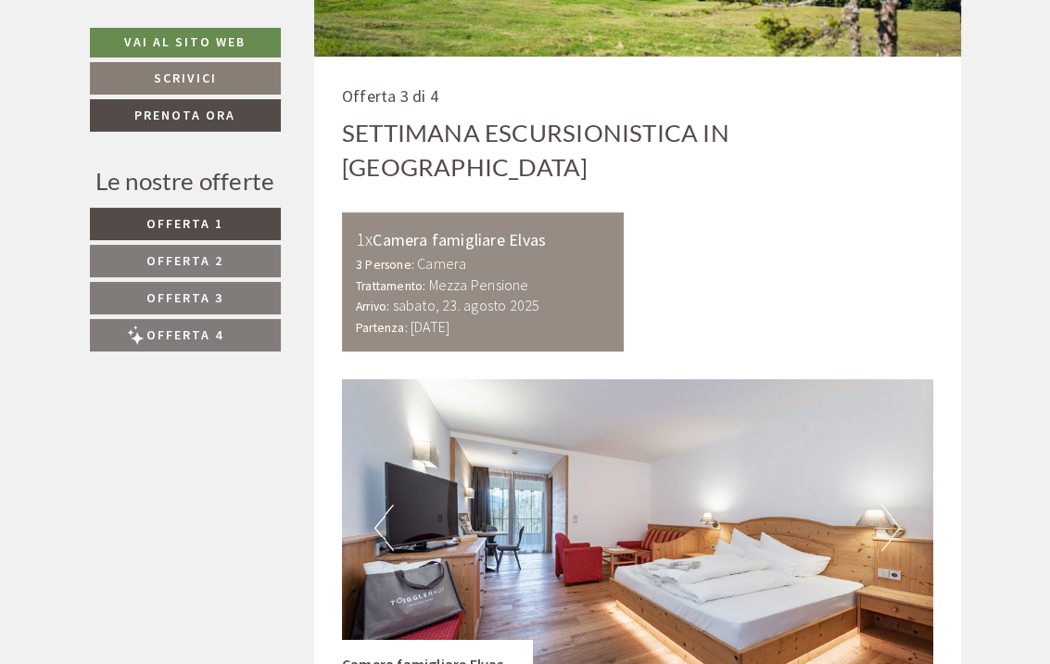
scroll to position [5748, 0]
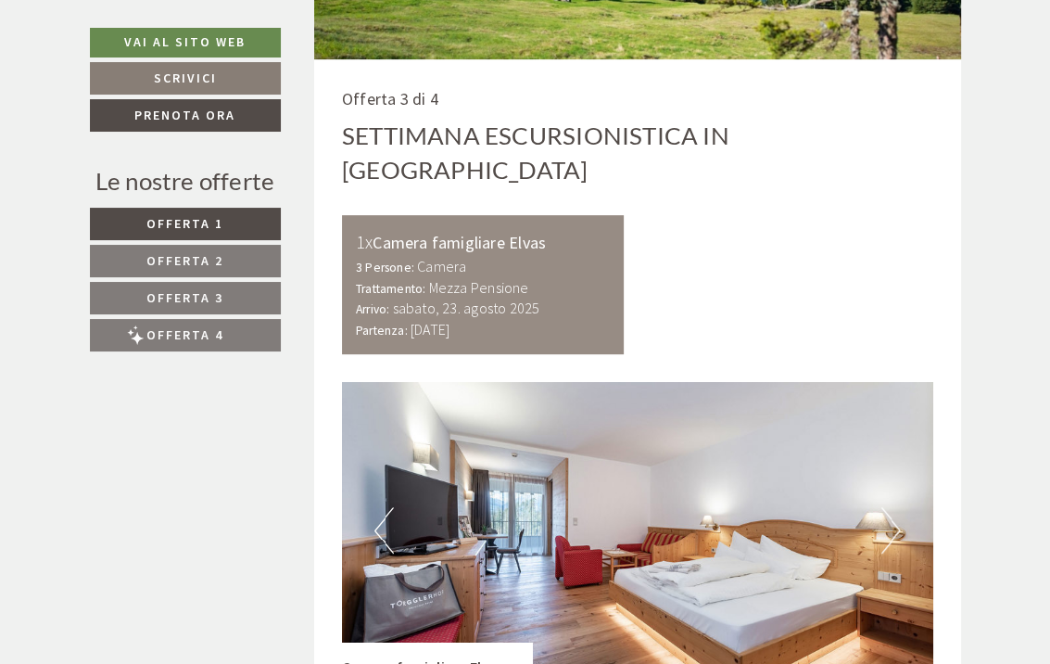
click at [885, 507] on button "Next" at bounding box center [891, 530] width 19 height 46
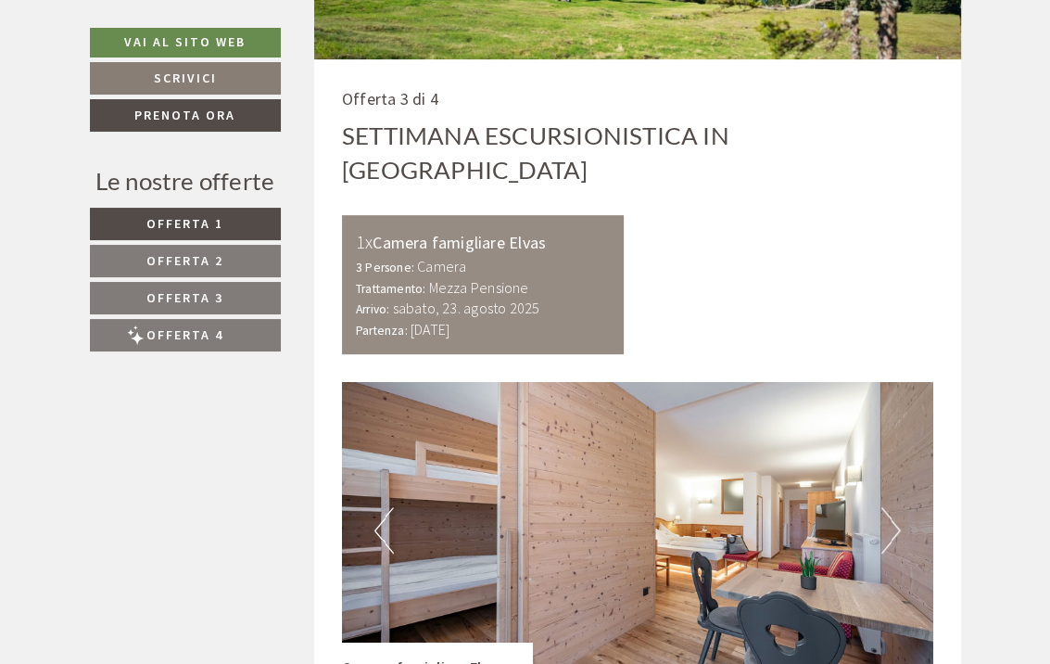
click at [885, 507] on button "Next" at bounding box center [891, 530] width 19 height 46
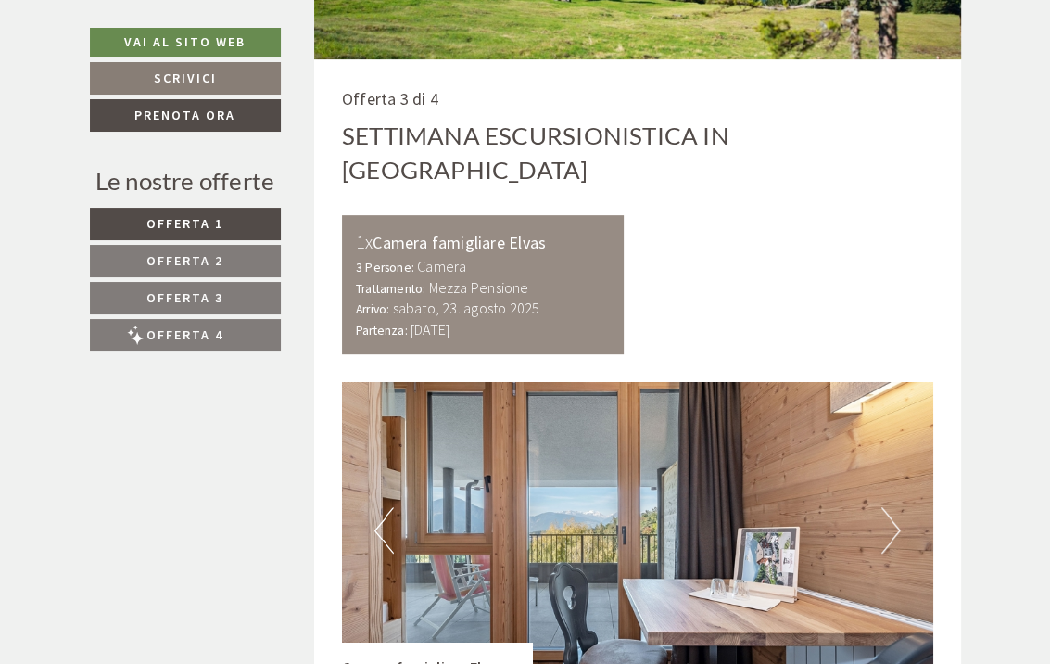
click at [885, 507] on button "Next" at bounding box center [891, 530] width 19 height 46
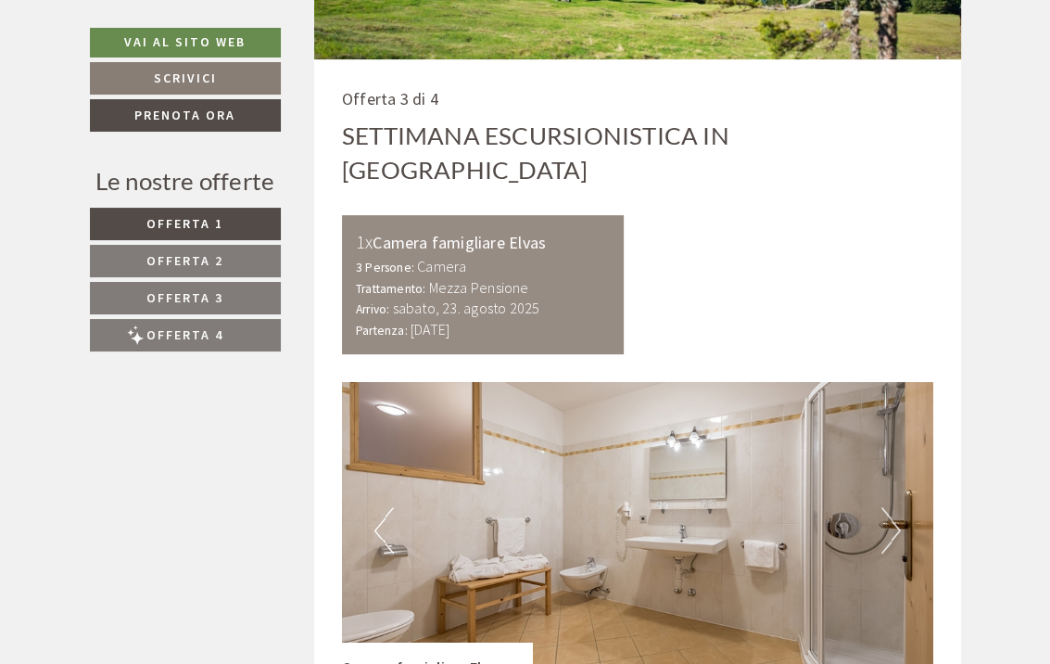
click at [890, 507] on button "Next" at bounding box center [891, 530] width 19 height 46
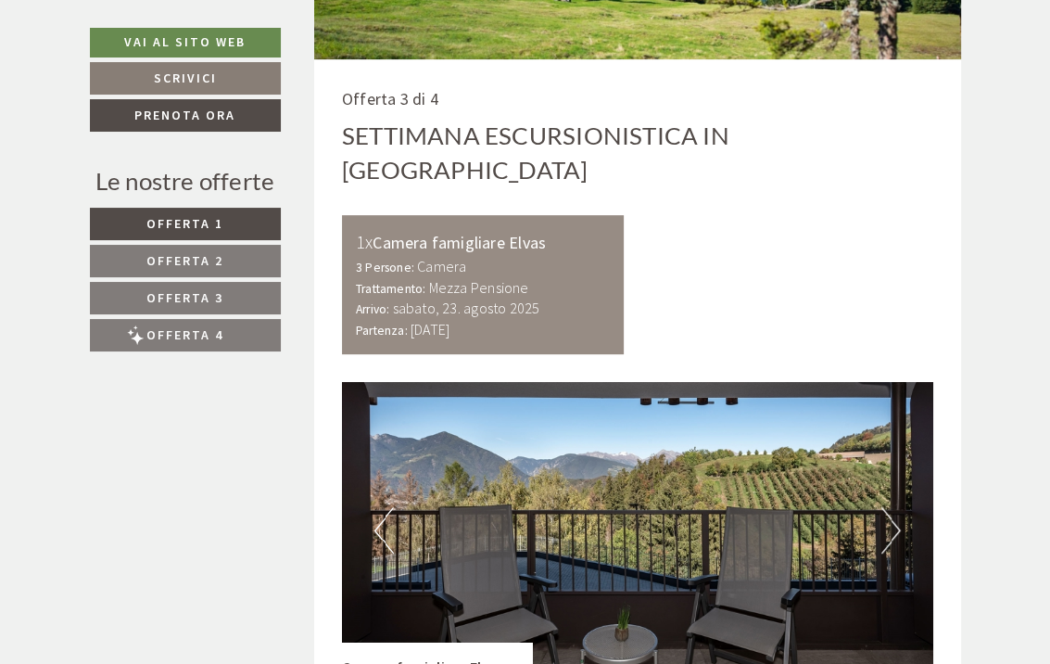
click at [890, 507] on button "Next" at bounding box center [891, 530] width 19 height 46
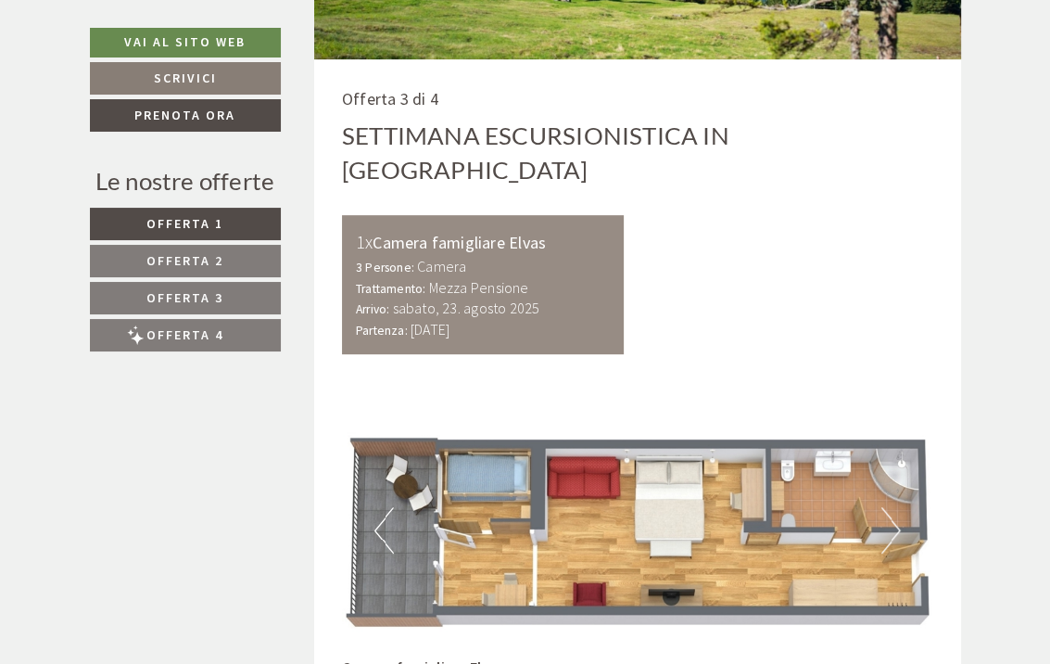
click at [890, 507] on button "Next" at bounding box center [891, 530] width 19 height 46
click at [887, 507] on button "Next" at bounding box center [891, 530] width 19 height 46
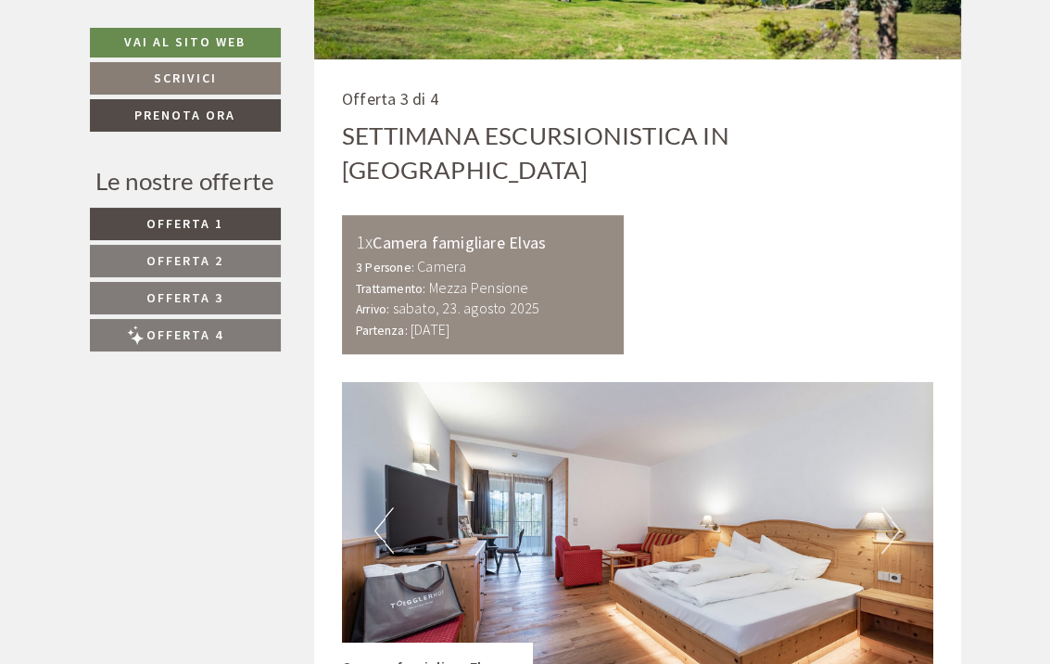
click at [887, 507] on button "Next" at bounding box center [891, 530] width 19 height 46
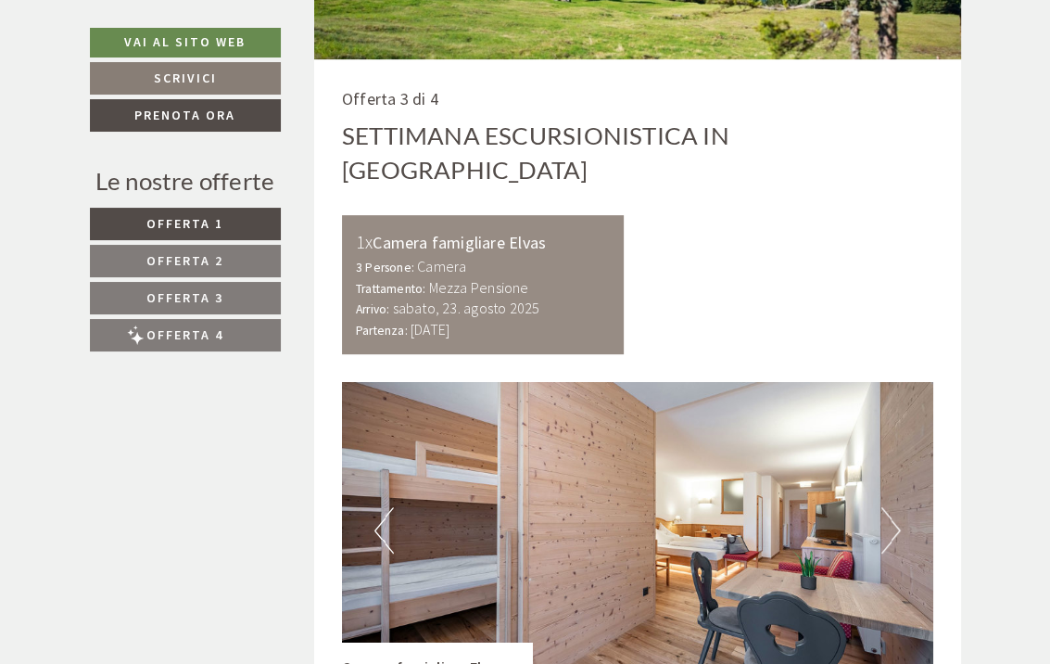
click at [887, 507] on button "Next" at bounding box center [891, 530] width 19 height 46
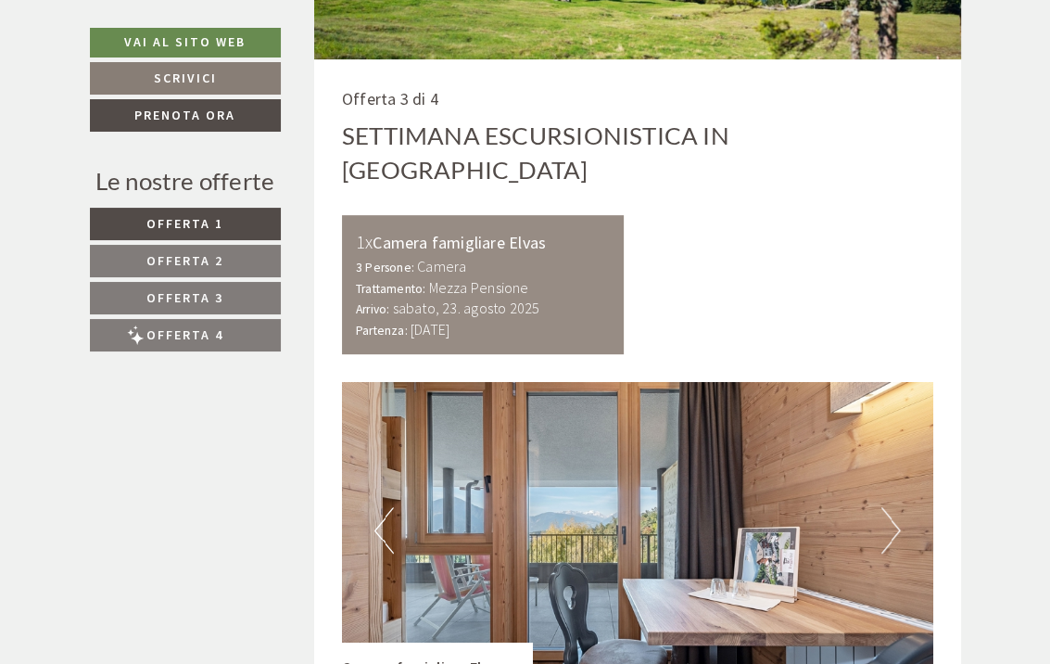
click at [887, 507] on button "Next" at bounding box center [891, 530] width 19 height 46
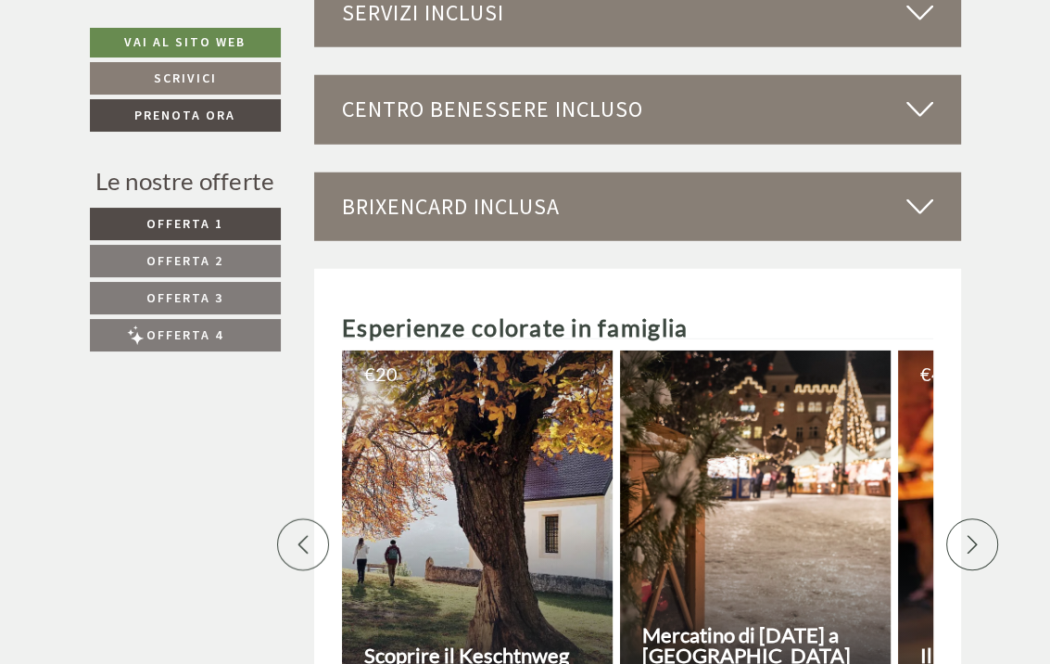
scroll to position [9271, 0]
